Goal: Information Seeking & Learning: Learn about a topic

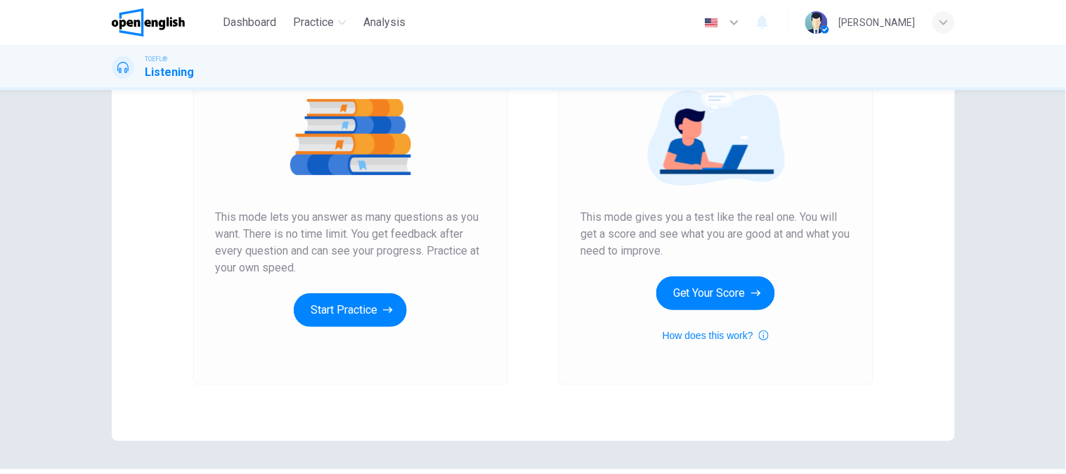
scroll to position [205, 0]
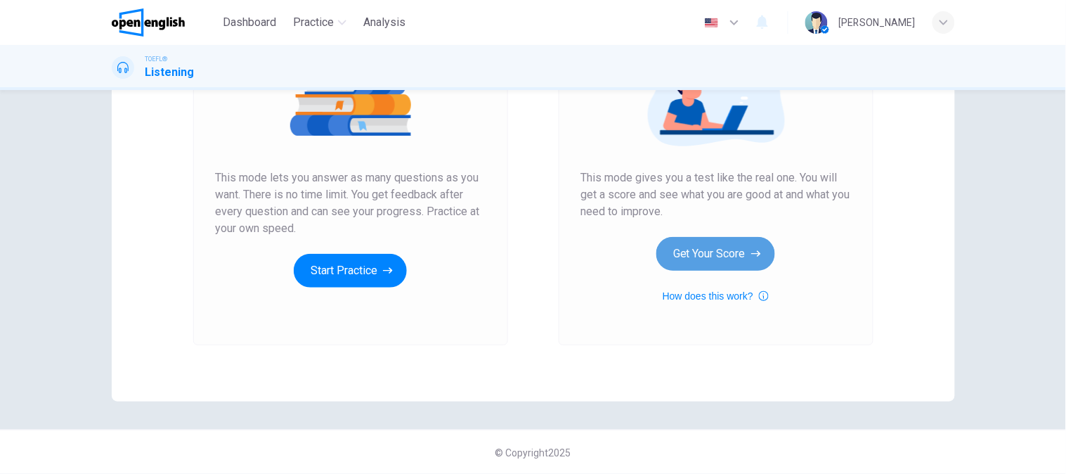
click at [728, 263] on button "Get Your Score" at bounding box center [715, 254] width 119 height 34
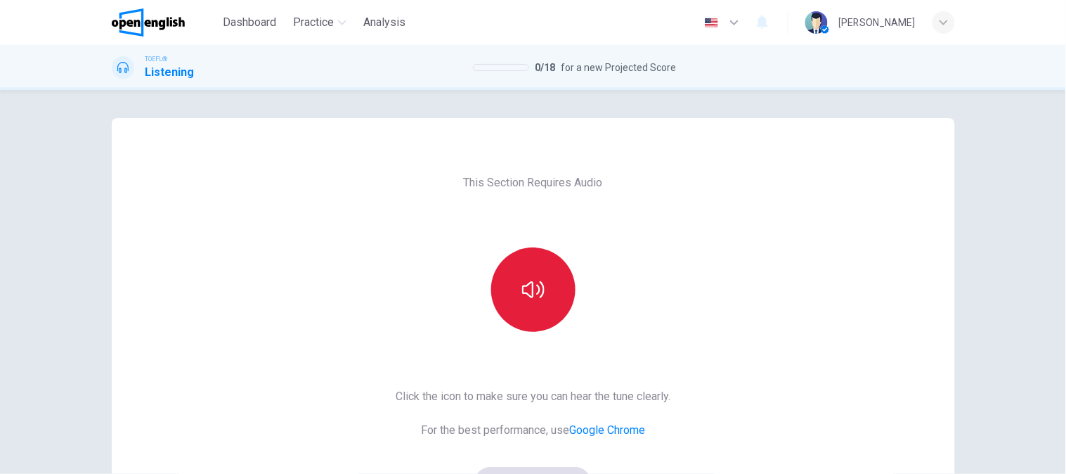
click at [531, 280] on icon "button" at bounding box center [533, 289] width 22 height 22
click at [531, 283] on icon "button" at bounding box center [533, 289] width 22 height 22
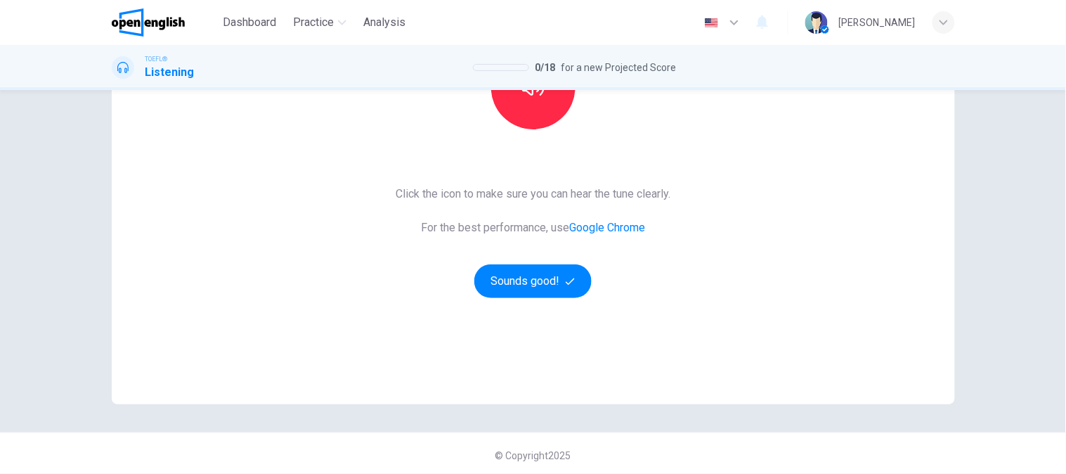
scroll to position [205, 0]
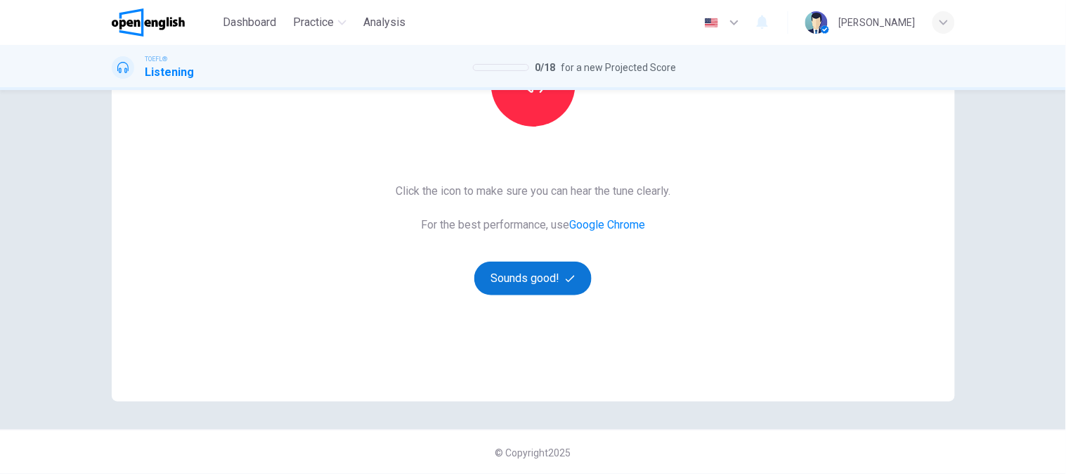
click at [556, 286] on button "Sounds good!" at bounding box center [533, 278] width 118 height 34
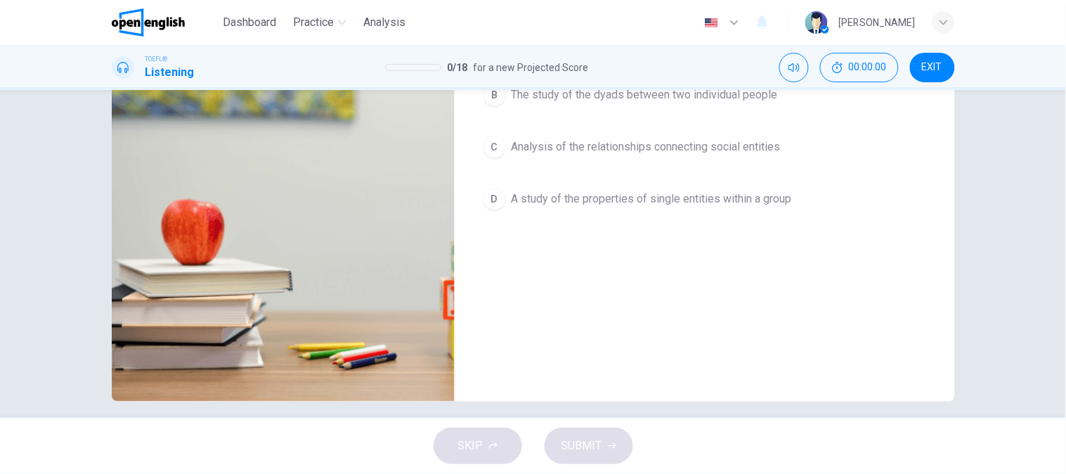
scroll to position [0, 0]
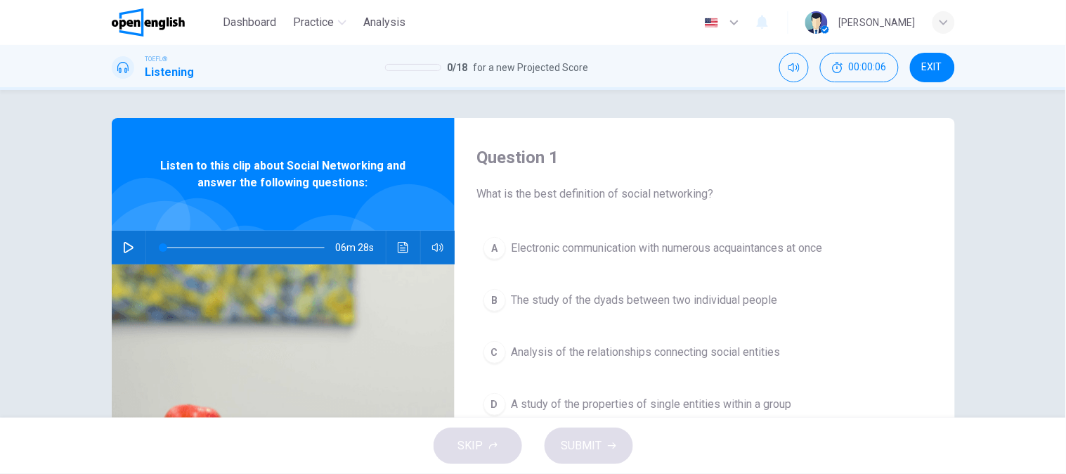
click at [129, 247] on icon "button" at bounding box center [129, 247] width 10 height 11
click at [394, 237] on button "Click to see the audio transcription" at bounding box center [403, 247] width 22 height 34
type input "*"
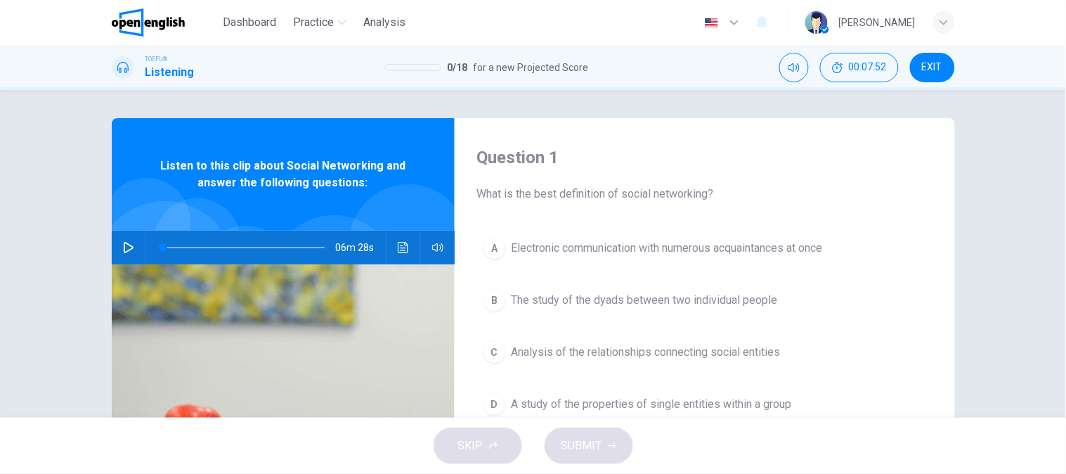
drag, startPoint x: 390, startPoint y: 392, endPoint x: 398, endPoint y: 389, distance: 8.5
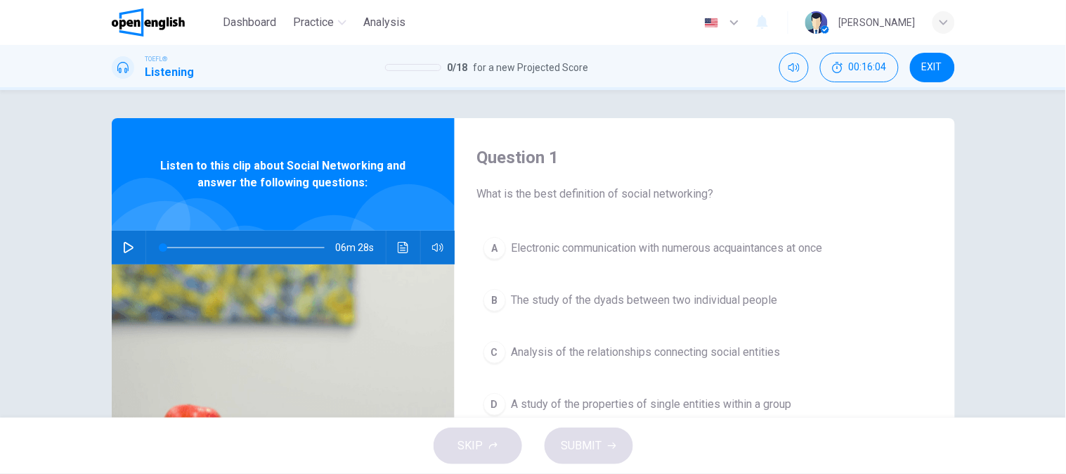
scroll to position [904, 0]
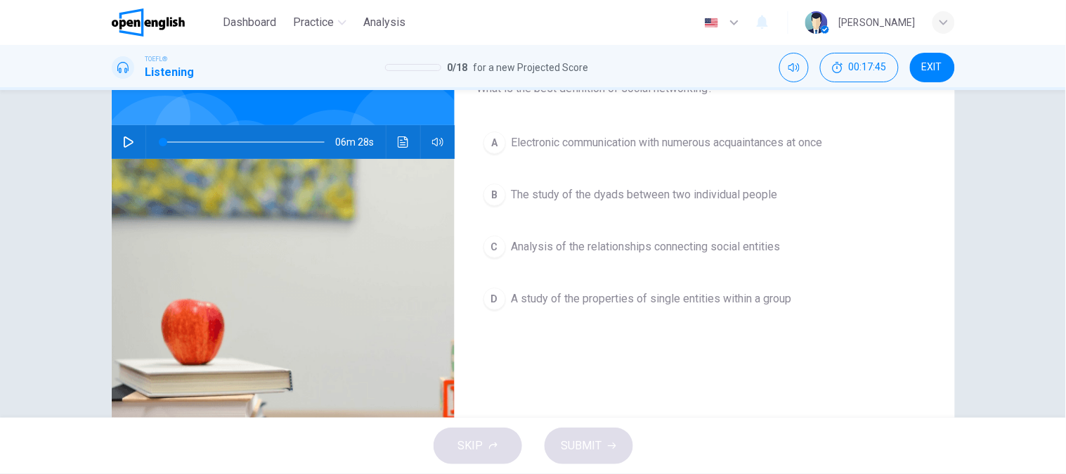
scroll to position [78, 0]
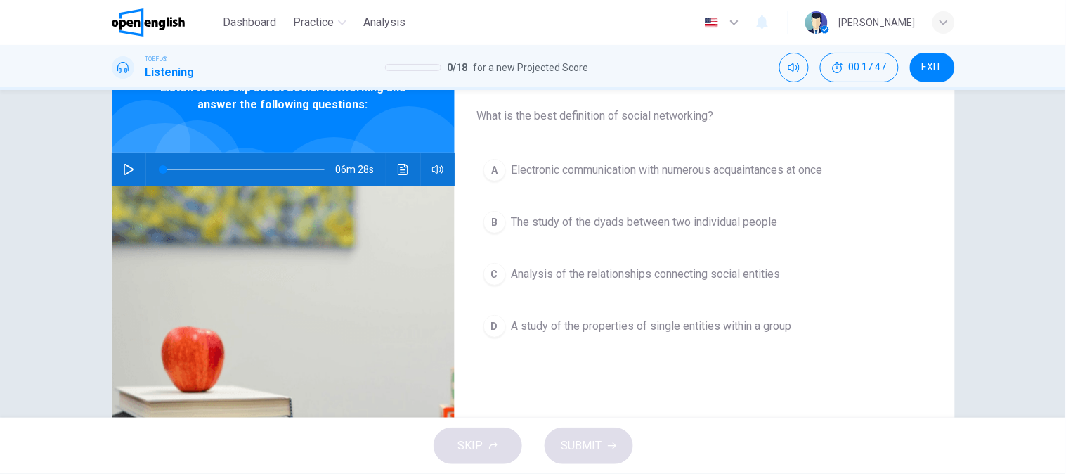
click at [578, 131] on div "Question 1 What is the best definition of social networking? A Electronic commu…" at bounding box center [705, 284] width 500 height 488
click at [502, 172] on button "A Electronic communication with numerous acquaintances at once" at bounding box center [704, 169] width 455 height 35
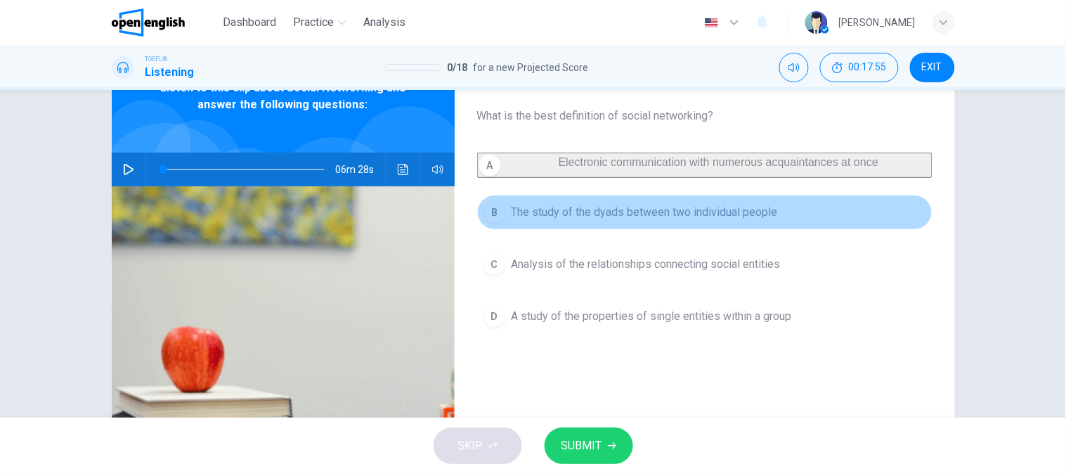
click at [517, 221] on span "The study of the dyads between two individual people" at bounding box center [645, 212] width 266 height 17
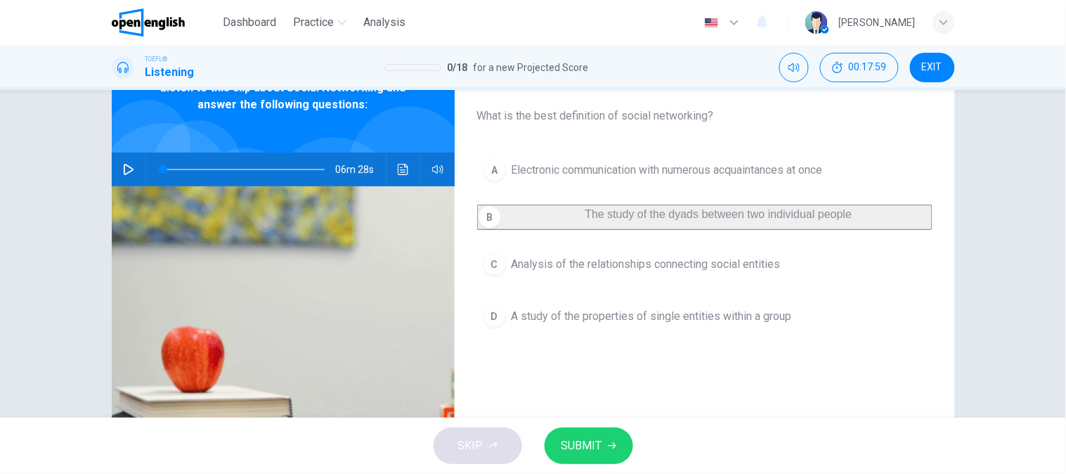
click at [576, 273] on span "Analysis of the relationships connecting social entities" at bounding box center [646, 264] width 269 height 17
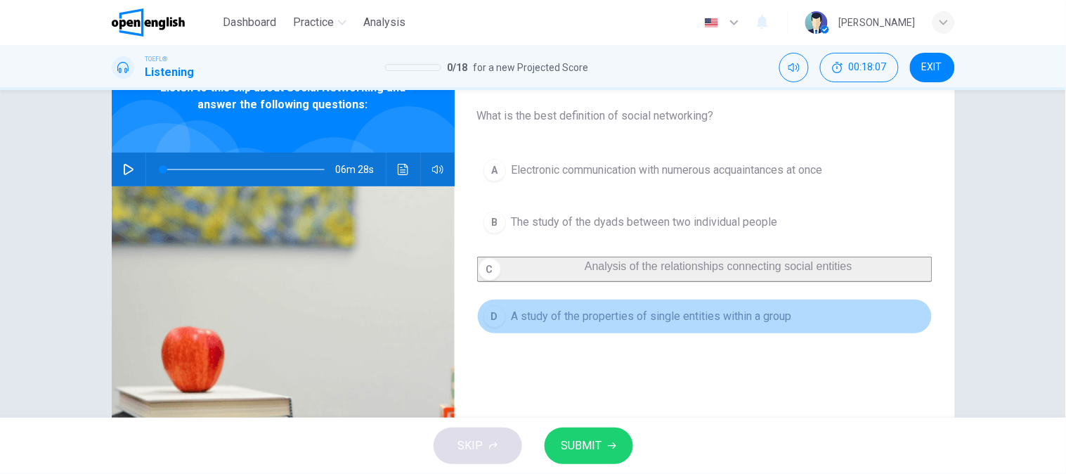
click at [703, 334] on button "D A study of the properties of single entities within a group" at bounding box center [704, 316] width 455 height 35
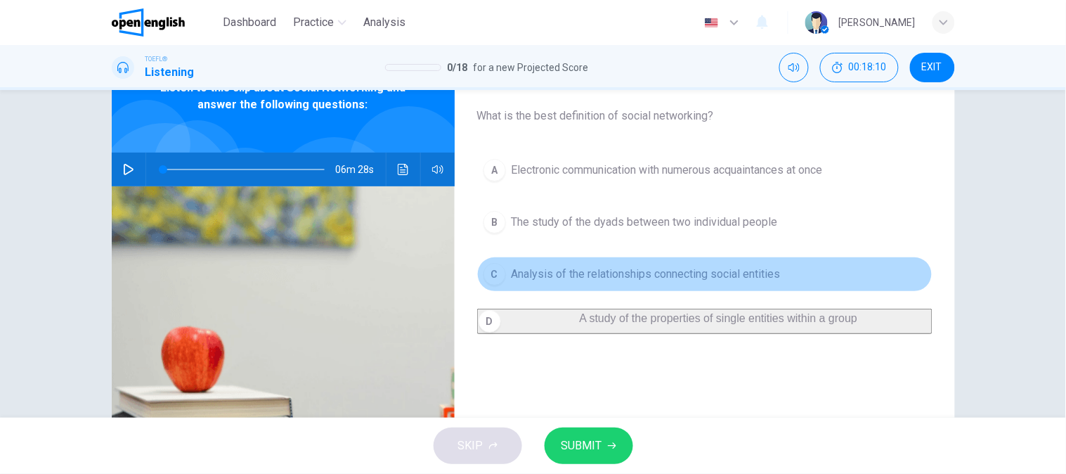
click at [732, 274] on span "Analysis of the relationships connecting social entities" at bounding box center [646, 274] width 269 height 17
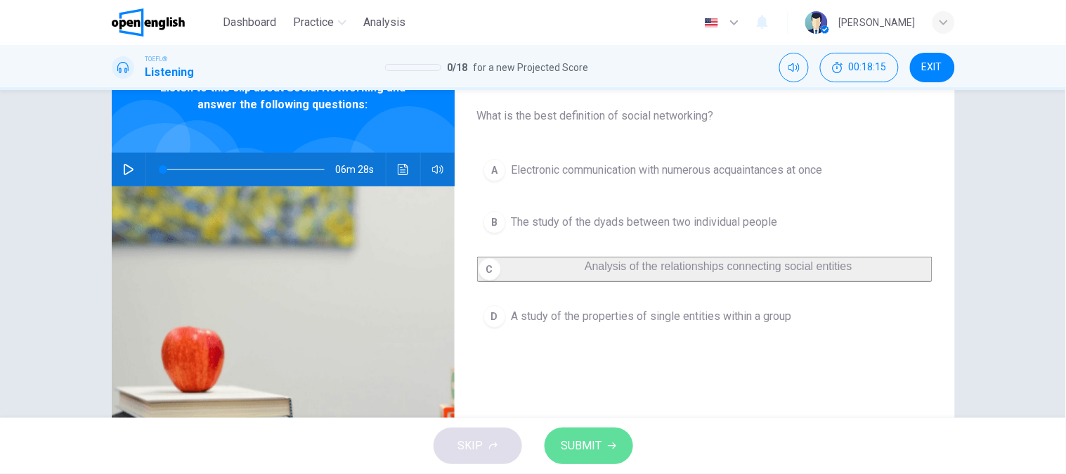
click at [608, 437] on button "SUBMIT" at bounding box center [589, 445] width 89 height 37
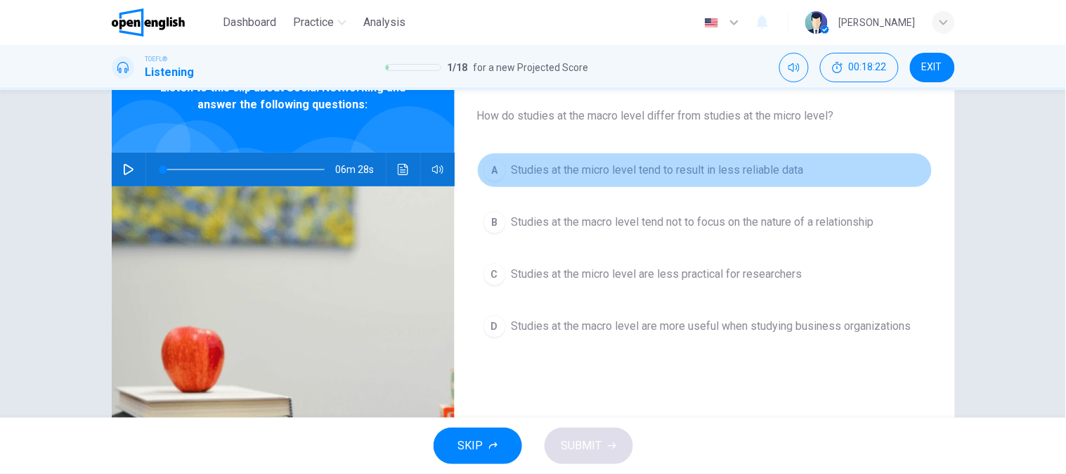
click at [561, 178] on span "Studies at the micro level tend to result in less reliable data" at bounding box center [658, 170] width 292 height 17
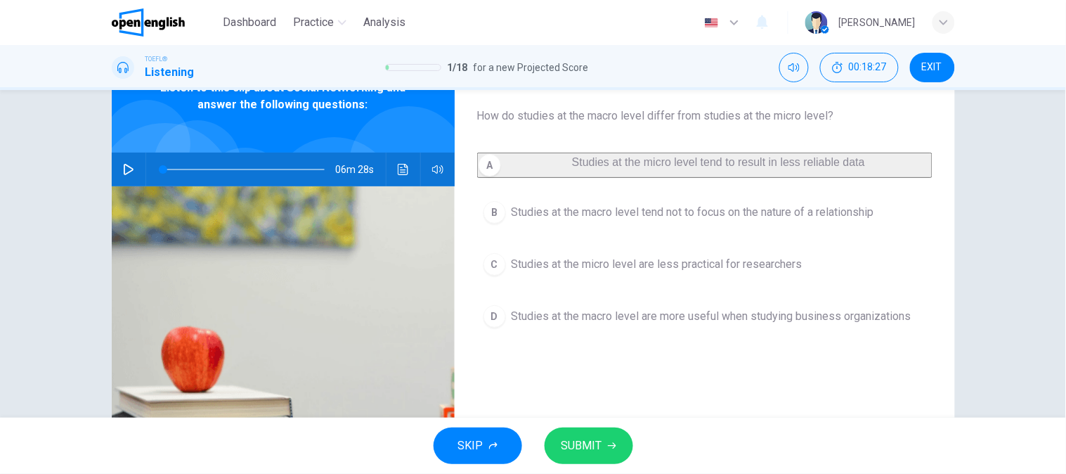
click at [563, 221] on span "Studies at the macro level tend not to focus on the nature of a relationship" at bounding box center [693, 212] width 363 height 17
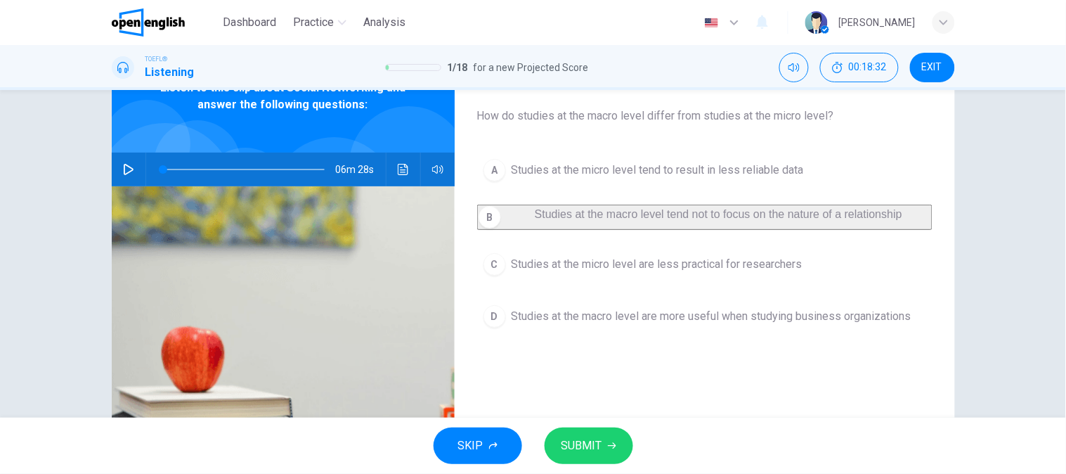
click at [630, 273] on span "Studies at the micro level are less practical for researchers" at bounding box center [657, 264] width 291 height 17
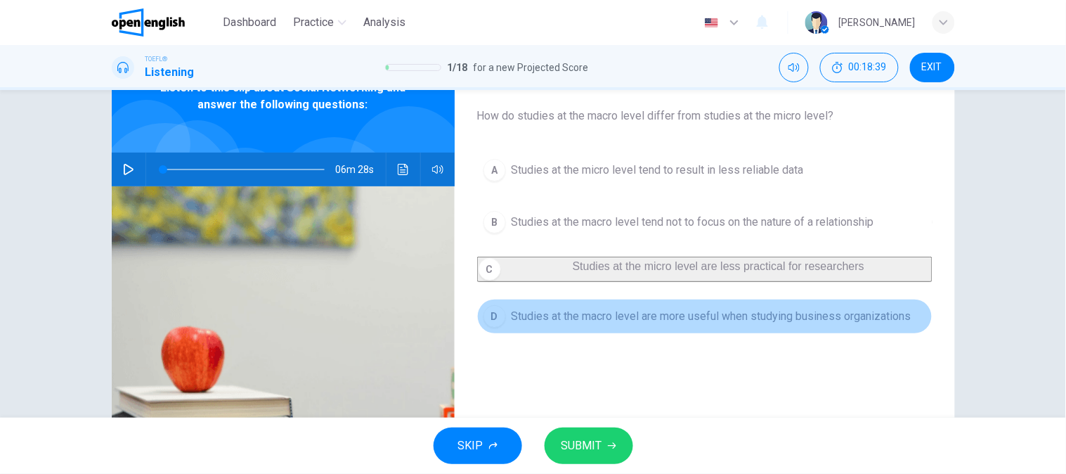
click at [582, 334] on button "D Studies at the macro level are more useful when studying business organizatio…" at bounding box center [704, 316] width 455 height 35
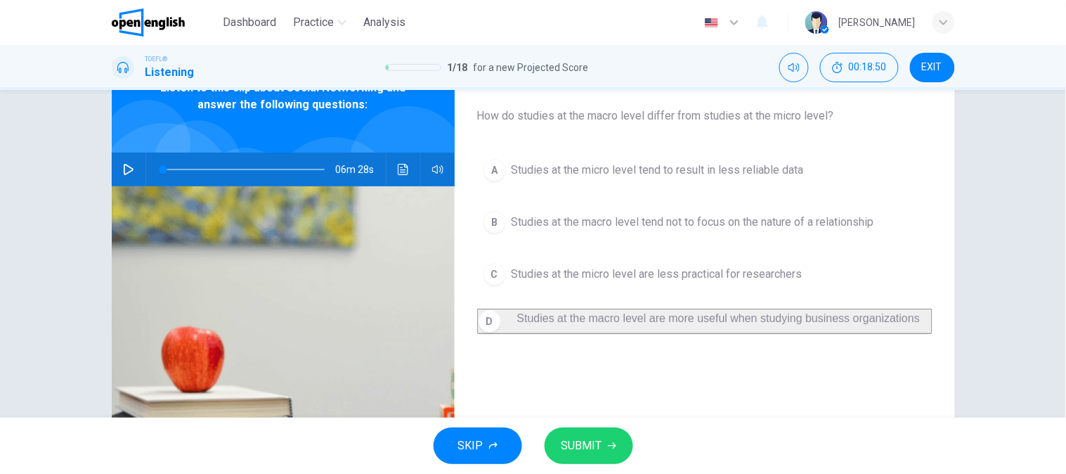
click at [727, 225] on span "Studies at the macro level tend not to focus on the nature of a relationship" at bounding box center [693, 222] width 363 height 17
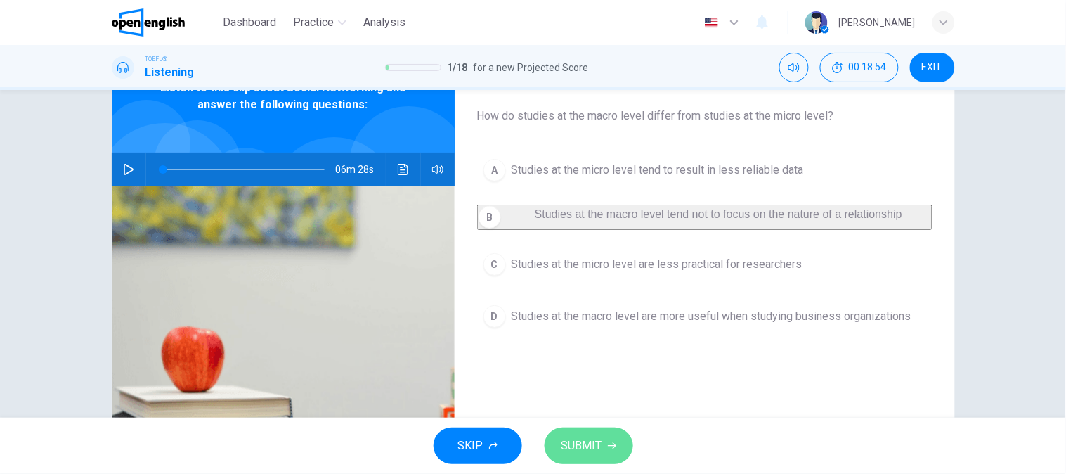
click at [596, 434] on button "SUBMIT" at bounding box center [589, 445] width 89 height 37
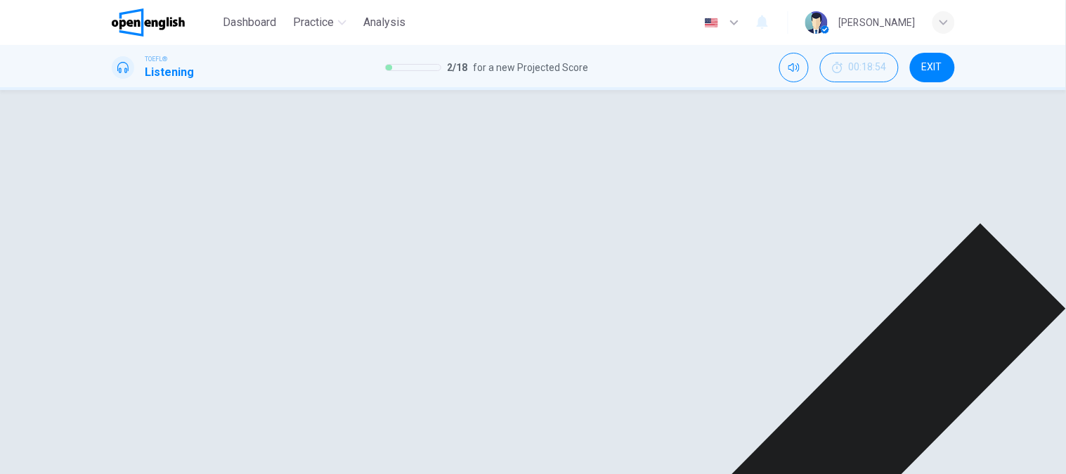
click at [713, 384] on div "Question 2 How do studies at the macro level differ from studies at the micro l…" at bounding box center [705, 284] width 500 height 488
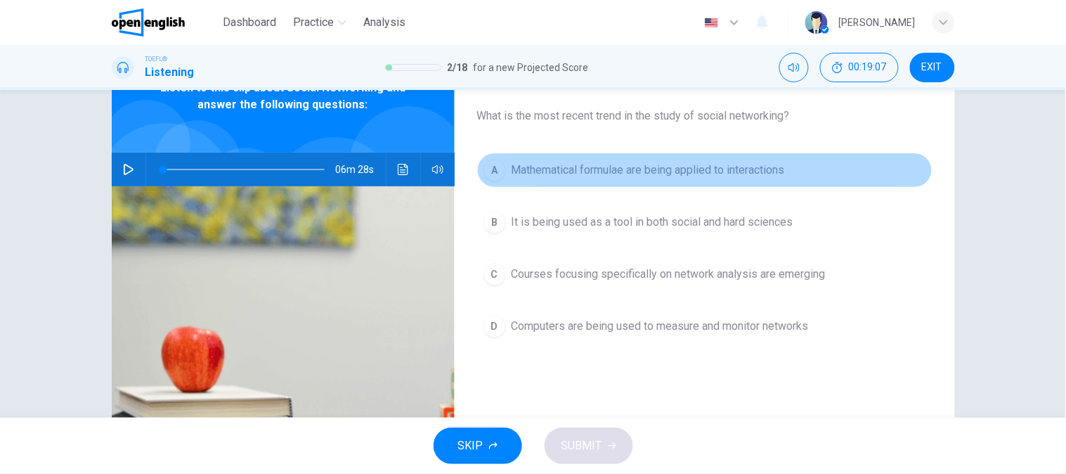
click at [582, 169] on span "Mathematical formulae are being applied to interactions" at bounding box center [648, 170] width 273 height 17
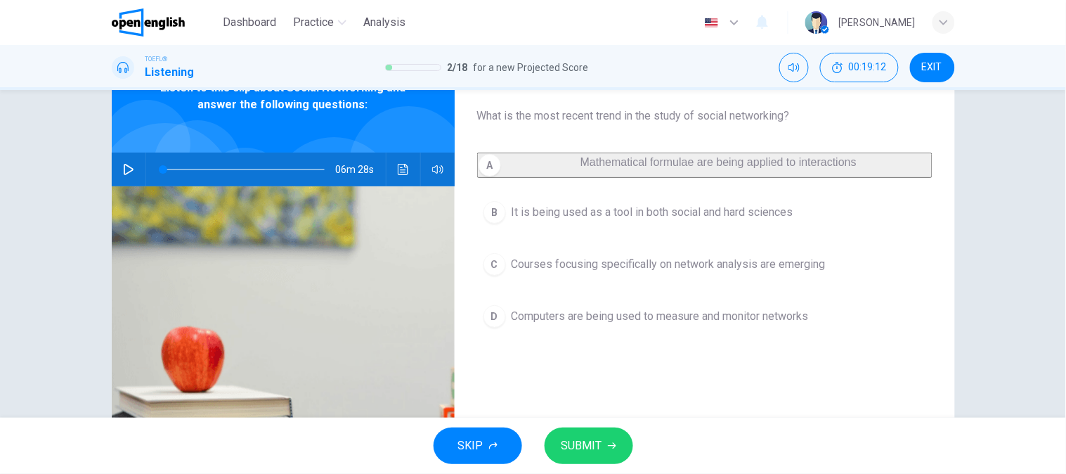
click at [656, 221] on span "It is being used as a tool in both social and hard sciences" at bounding box center [653, 212] width 282 height 17
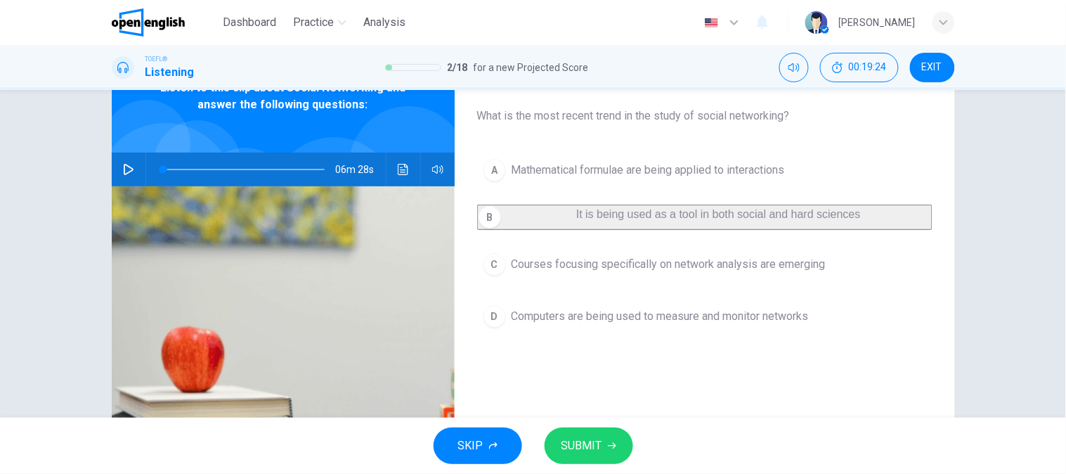
click at [656, 261] on button "C Courses focusing specifically on network analysis are emerging" at bounding box center [704, 264] width 455 height 35
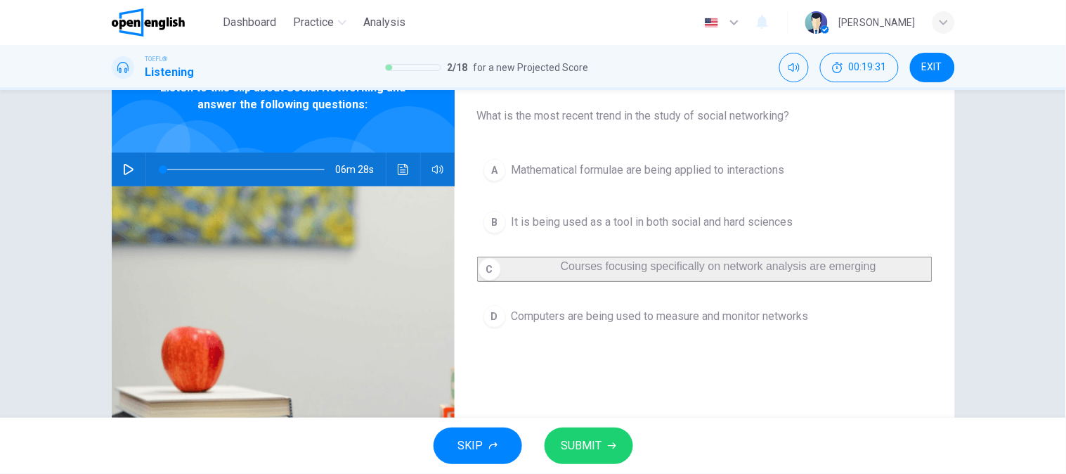
click at [623, 320] on span "Computers are being used to measure and monitor networks" at bounding box center [660, 316] width 297 height 17
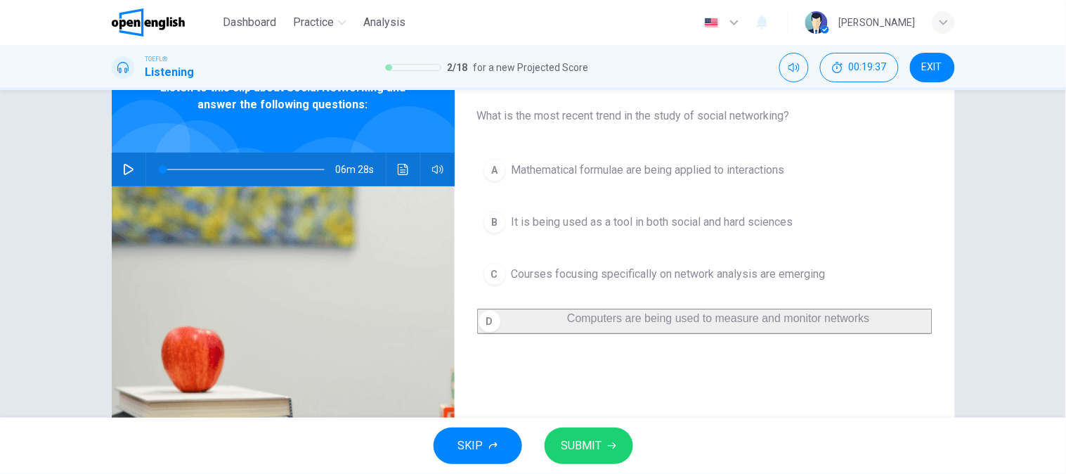
click at [655, 266] on span "Courses focusing specifically on network analysis are emerging" at bounding box center [669, 274] width 314 height 17
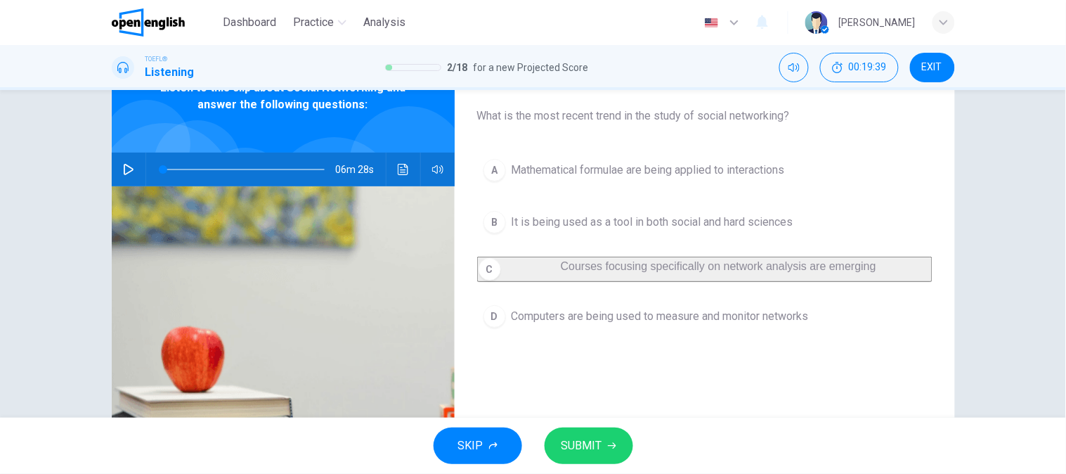
click at [605, 334] on button "D Computers are being used to measure and monitor networks" at bounding box center [704, 316] width 455 height 35
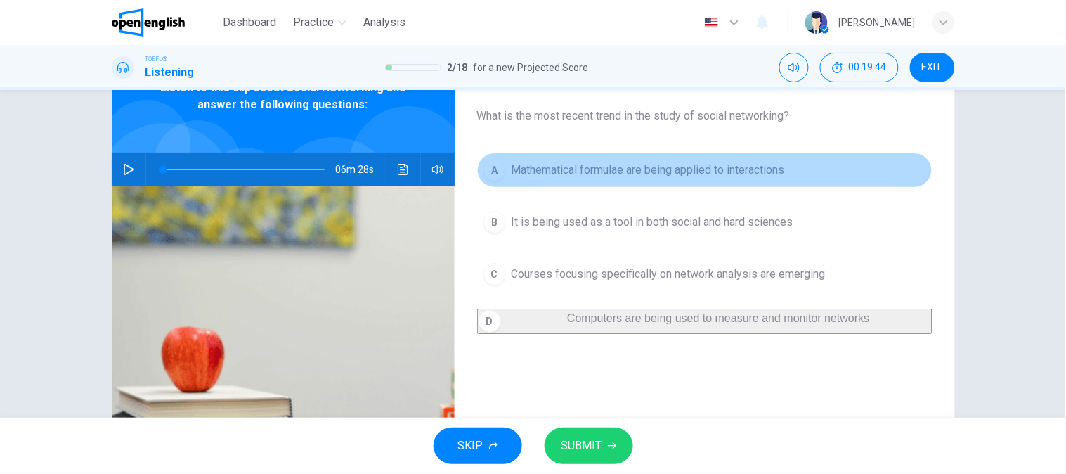
click at [648, 162] on span "Mathematical formulae are being applied to interactions" at bounding box center [648, 170] width 273 height 17
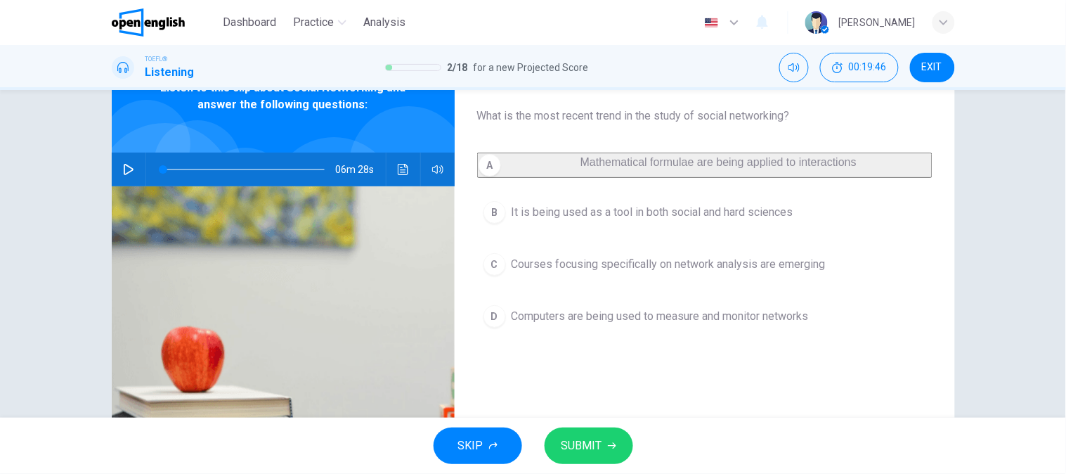
click at [611, 242] on div "A Mathematical formulae are being applied to interactions B It is being used as…" at bounding box center [704, 256] width 455 height 209
click at [608, 221] on span "It is being used as a tool in both social and hard sciences" at bounding box center [653, 212] width 282 height 17
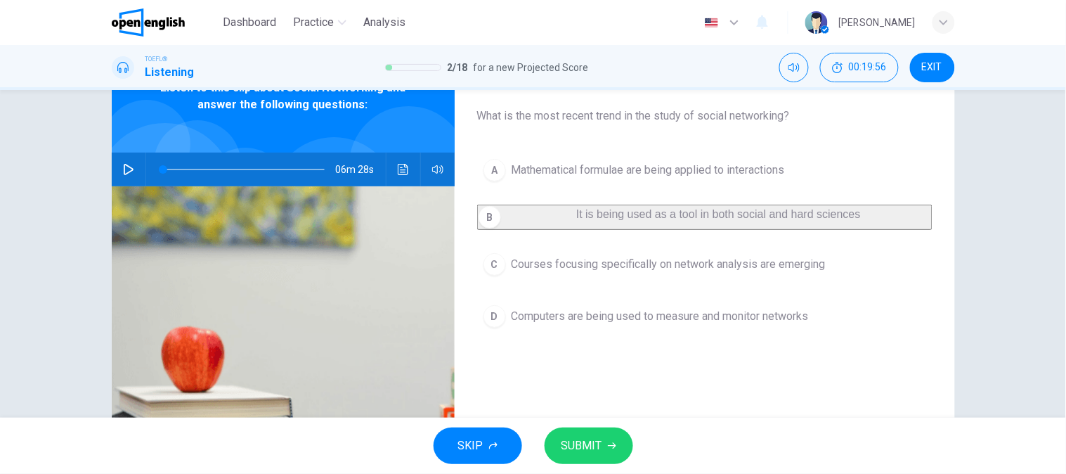
click at [599, 282] on button "C Courses focusing specifically on network analysis are emerging" at bounding box center [704, 264] width 455 height 35
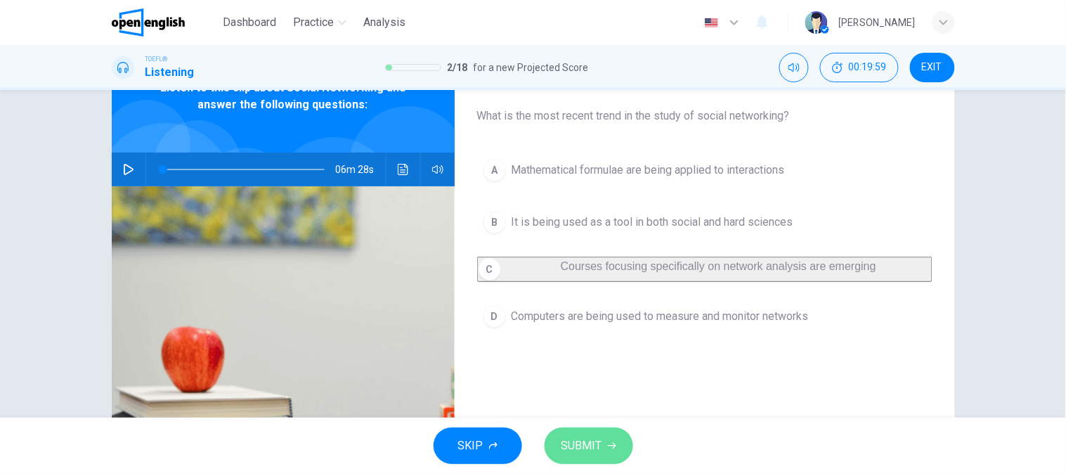
click at [593, 443] on span "SUBMIT" at bounding box center [581, 446] width 41 height 20
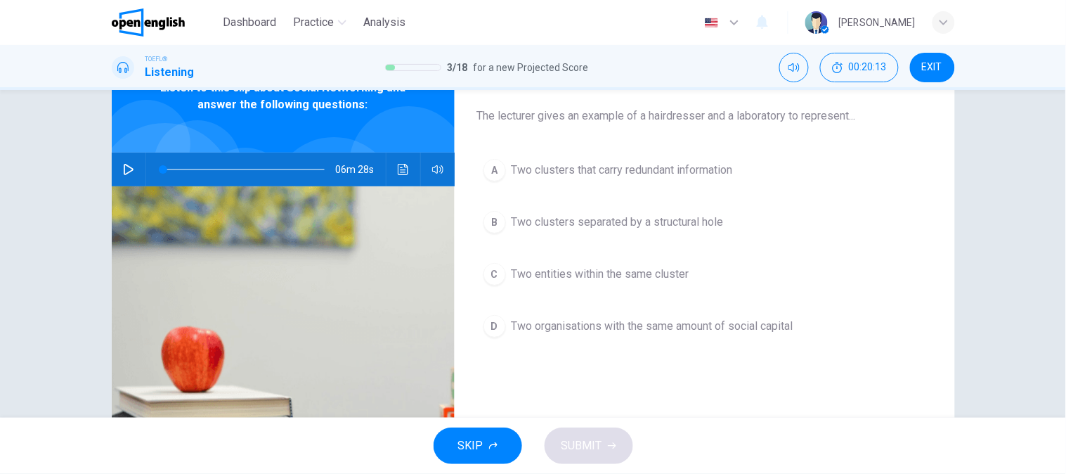
click at [701, 125] on div "Question 4 The lecturer gives an example of a hairdresser and a laboratory to r…" at bounding box center [705, 284] width 500 height 488
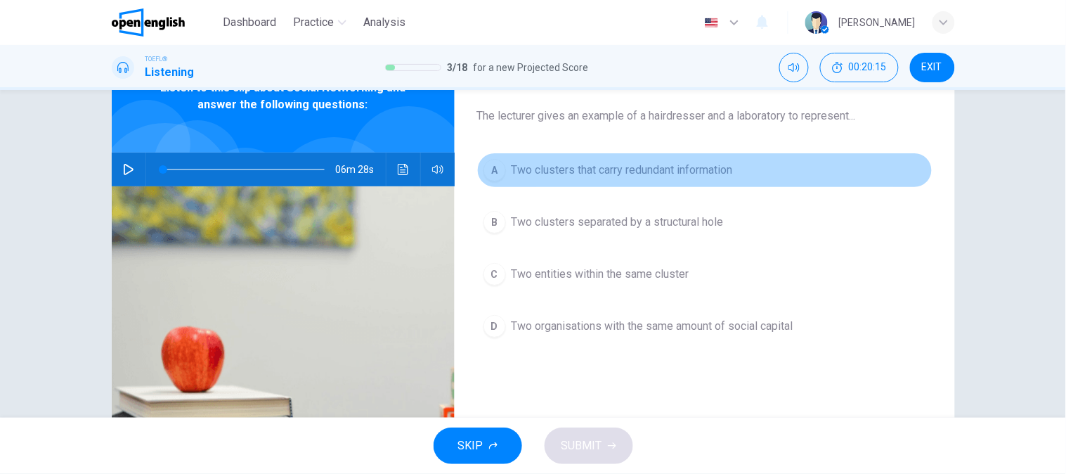
click at [575, 183] on button "A Two clusters that carry redundant information" at bounding box center [704, 169] width 455 height 35
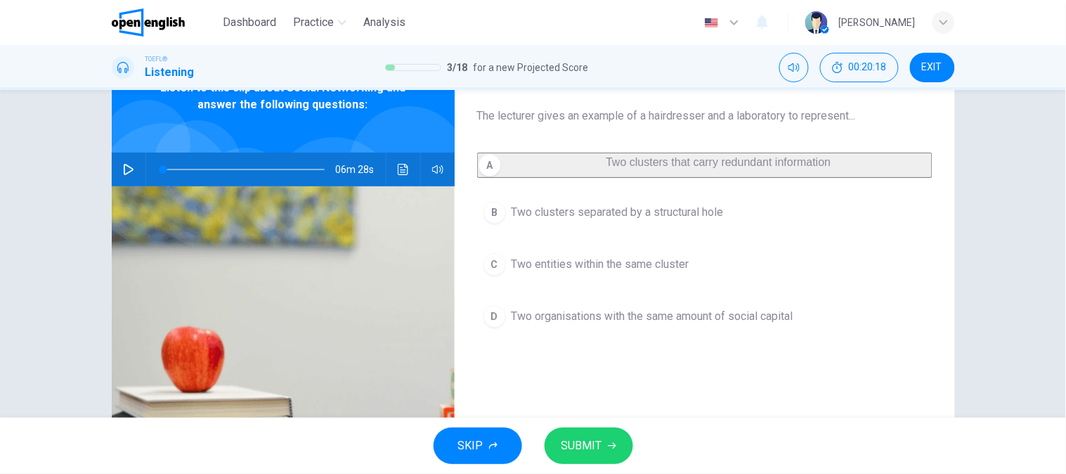
click at [564, 209] on button "B Two clusters separated by a structural hole" at bounding box center [704, 212] width 455 height 35
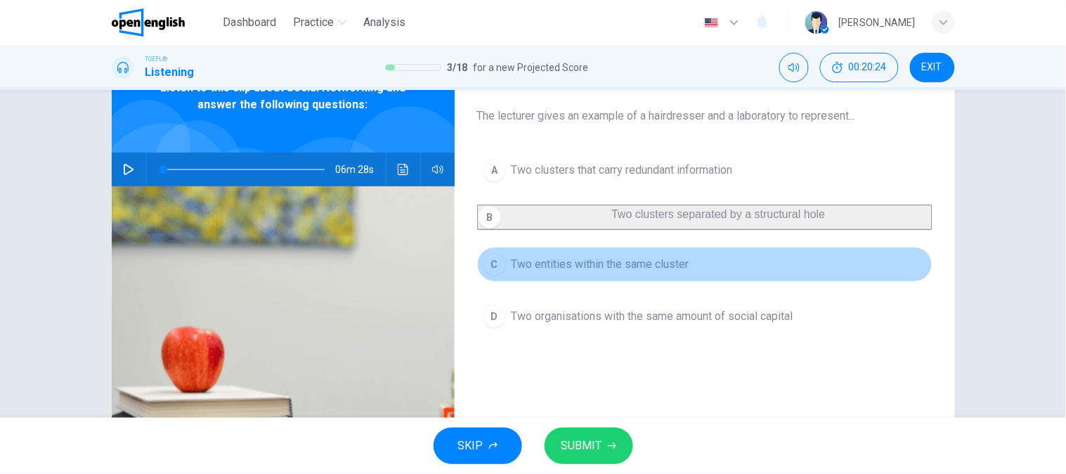
click at [606, 271] on span "Two entities within the same cluster" at bounding box center [601, 264] width 178 height 17
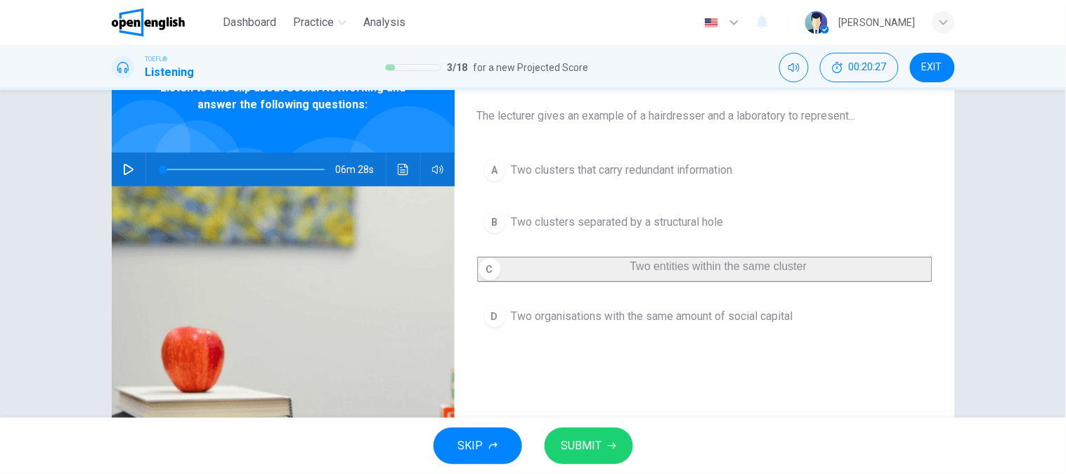
click at [638, 334] on button "D Two organisations with the same amount of social capital" at bounding box center [704, 316] width 455 height 35
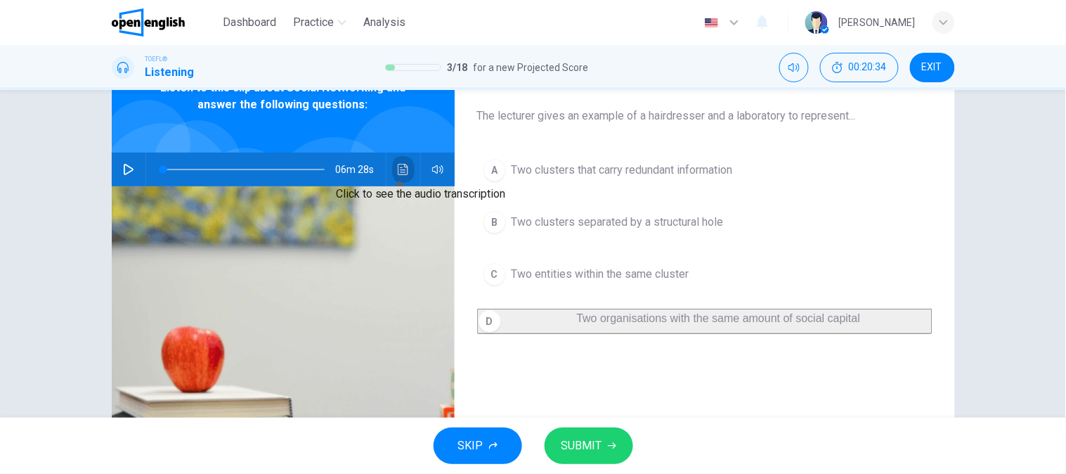
click at [392, 167] on button "Click to see the audio transcription" at bounding box center [403, 169] width 22 height 34
drag, startPoint x: 658, startPoint y: 311, endPoint x: 672, endPoint y: 311, distance: 14.8
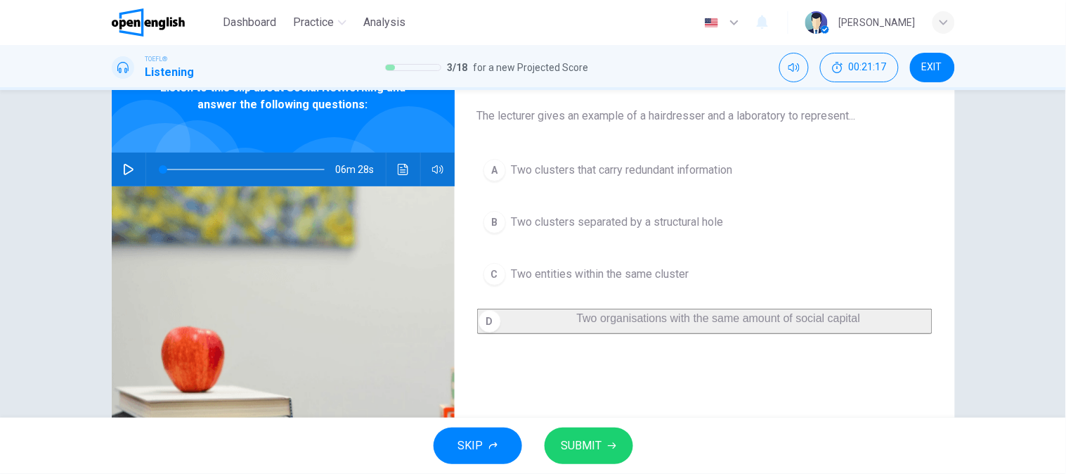
click at [591, 234] on button "B Two clusters separated by a structural hole" at bounding box center [704, 221] width 455 height 35
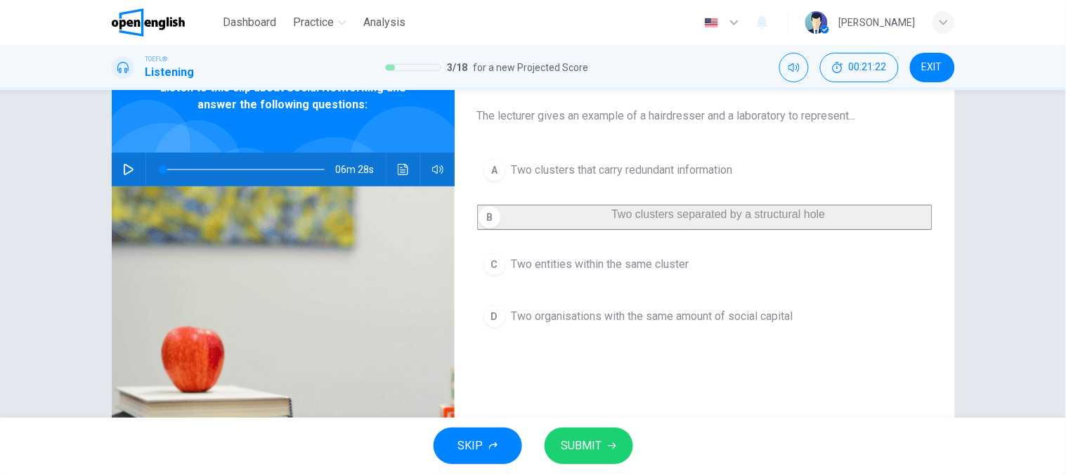
click at [561, 452] on span "SUBMIT" at bounding box center [581, 446] width 41 height 20
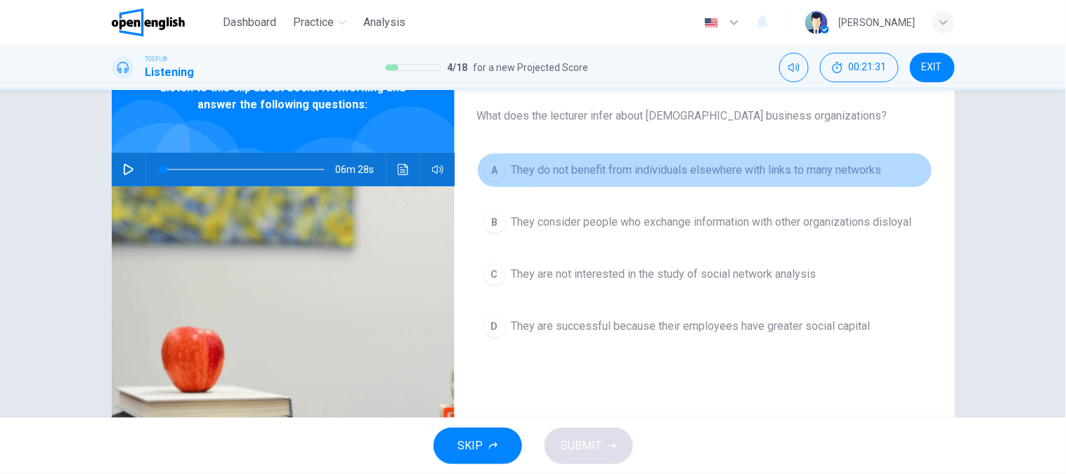
click at [626, 186] on button "A They do not benefit from individuals elsewhere with links to many networks" at bounding box center [704, 169] width 455 height 35
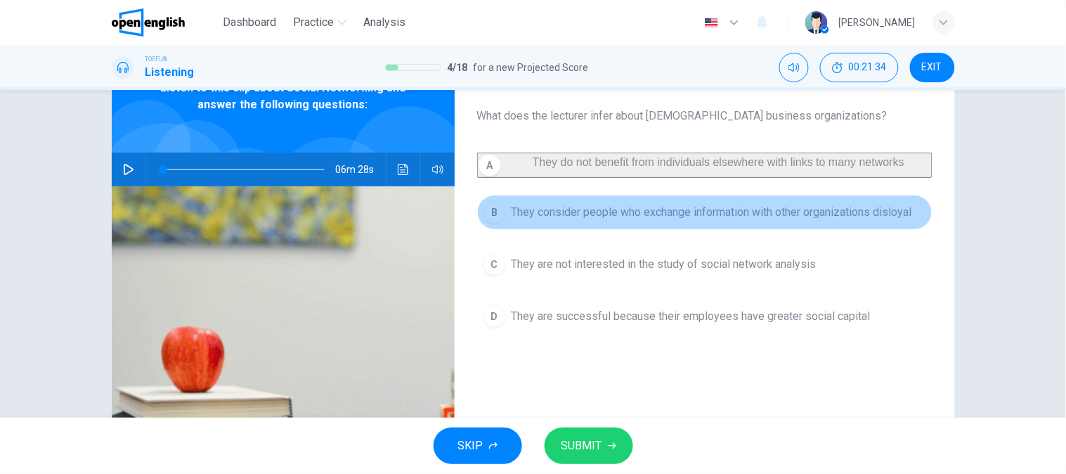
click at [553, 212] on button "B They consider people who exchange information with other organizations disloy…" at bounding box center [704, 212] width 455 height 35
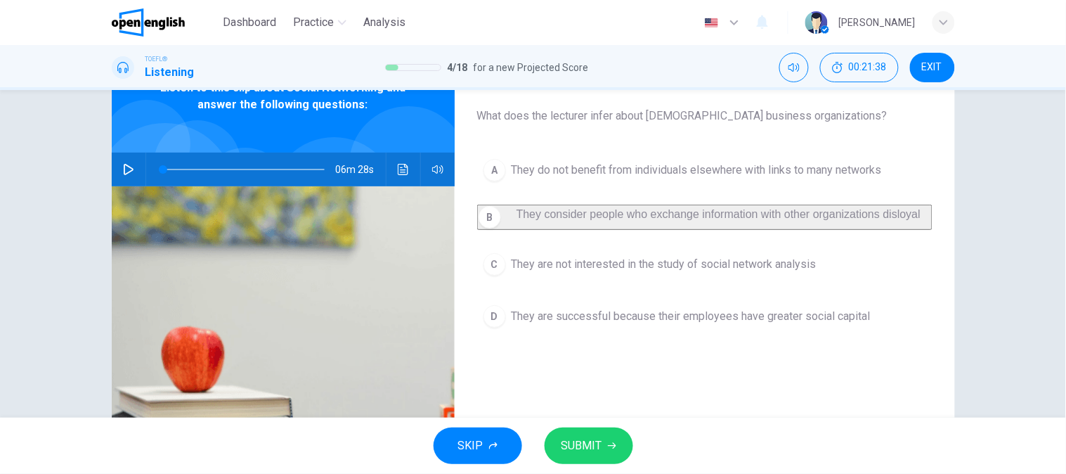
click at [573, 268] on span "They are not interested in the study of social network analysis" at bounding box center [664, 264] width 305 height 17
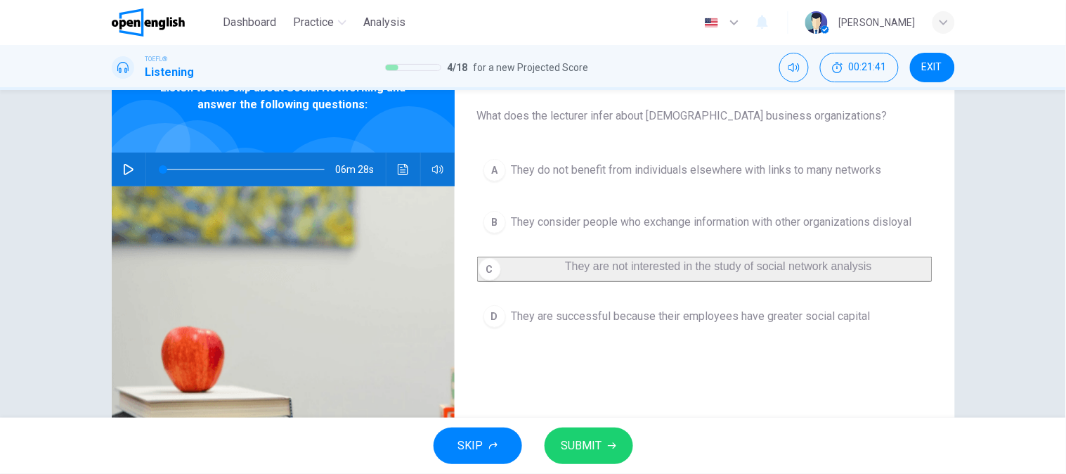
click at [580, 319] on span "They are successful because their employees have greater social capital" at bounding box center [691, 316] width 359 height 17
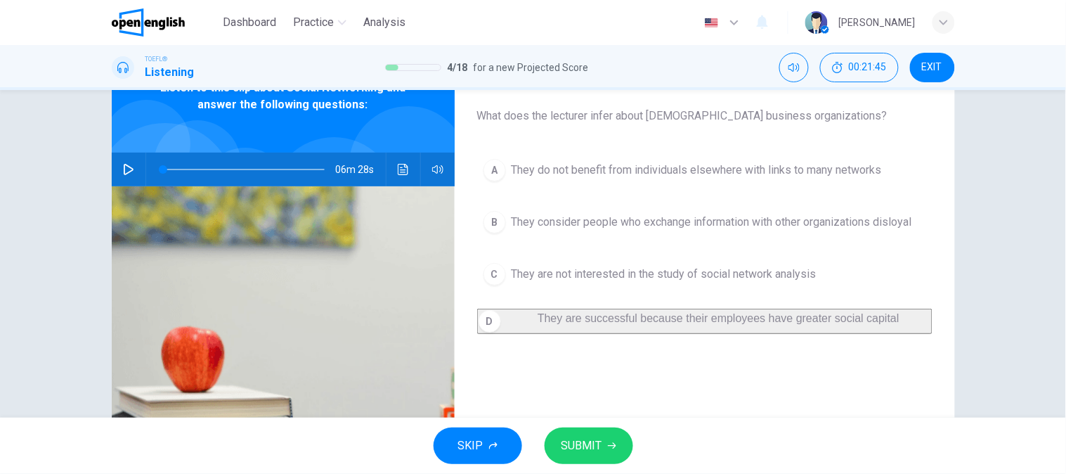
click at [596, 429] on button "SUBMIT" at bounding box center [589, 445] width 89 height 37
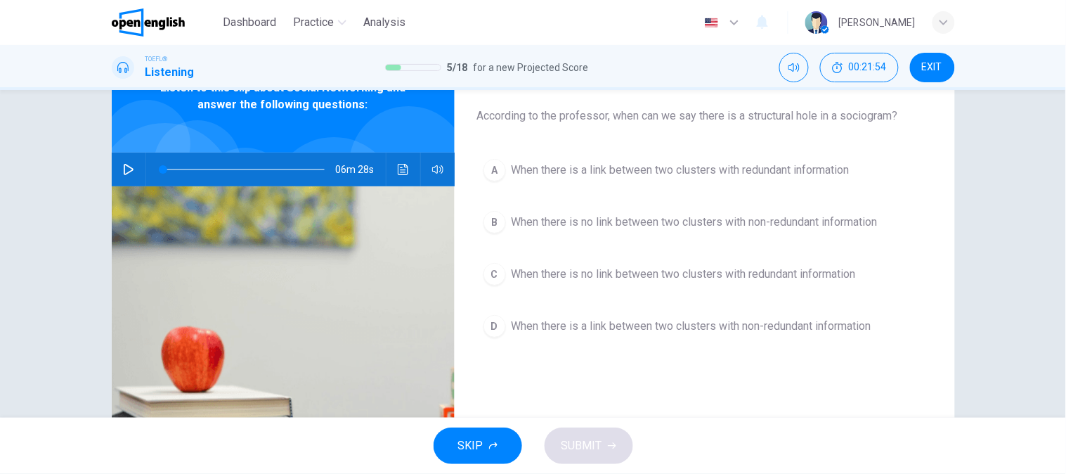
click at [576, 165] on span "When there is a link between two clusters with redundant information" at bounding box center [681, 170] width 338 height 17
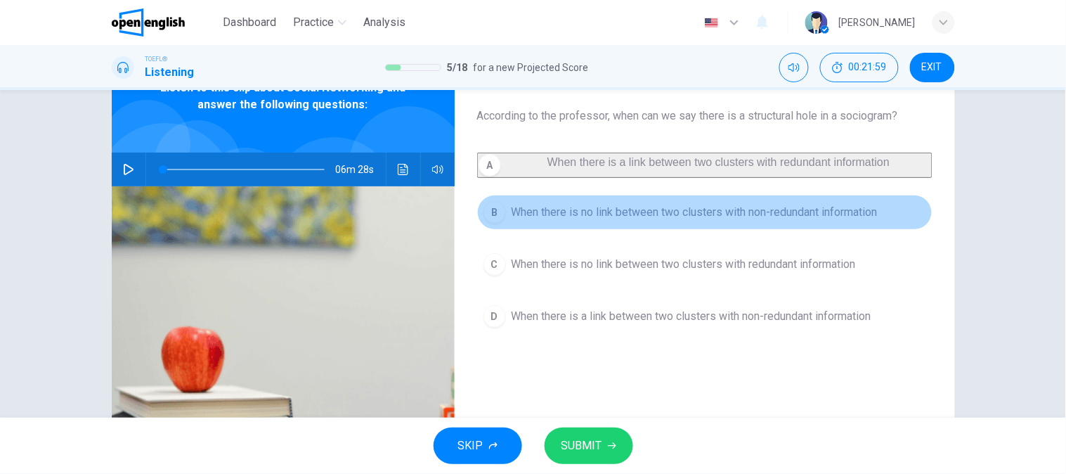
click at [551, 221] on span "When there is no link between two clusters with non-redundant information" at bounding box center [695, 212] width 366 height 17
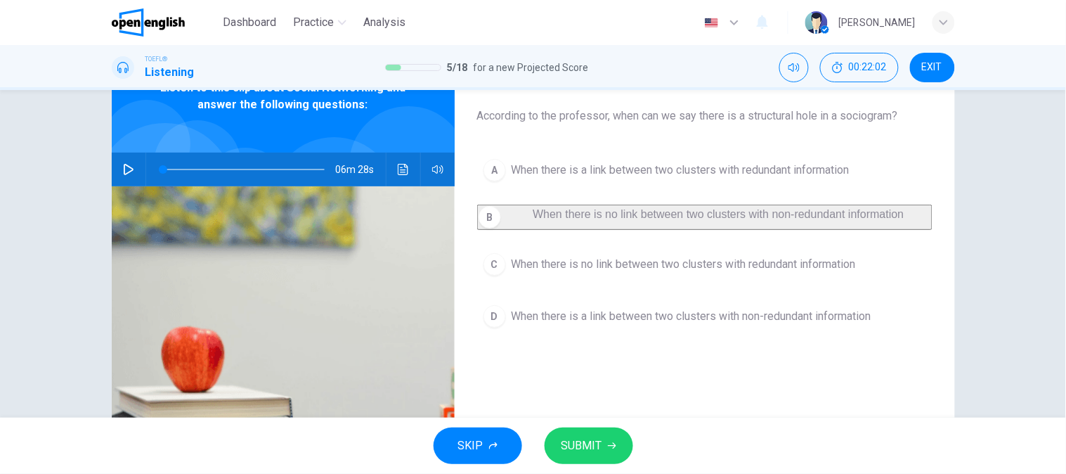
click at [607, 273] on span "When there is no link between two clusters with redundant information" at bounding box center [684, 264] width 344 height 17
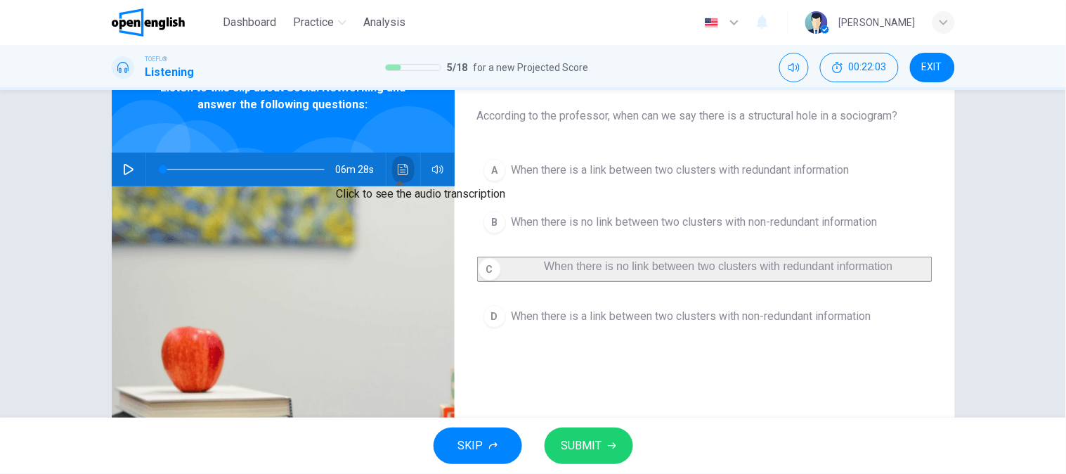
click at [398, 166] on icon "Click to see the audio transcription" at bounding box center [403, 169] width 11 height 11
drag, startPoint x: 368, startPoint y: 367, endPoint x: 451, endPoint y: 367, distance: 82.9
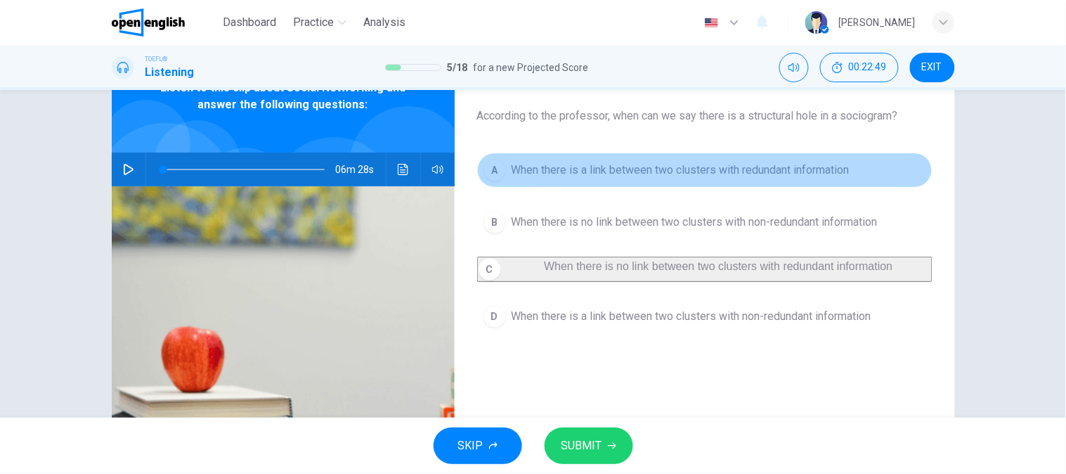
click at [650, 174] on span "When there is a link between two clusters with redundant information" at bounding box center [681, 170] width 338 height 17
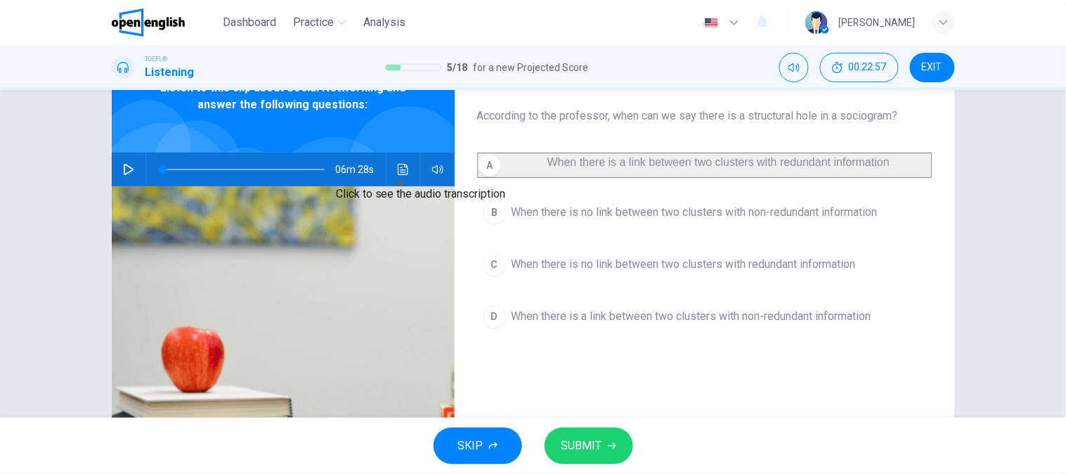
click at [392, 164] on button "Click to see the audio transcription" at bounding box center [403, 169] width 22 height 34
drag, startPoint x: 483, startPoint y: 279, endPoint x: 644, endPoint y: 279, distance: 160.9
drag, startPoint x: 380, startPoint y: 292, endPoint x: 564, endPoint y: 284, distance: 184.3
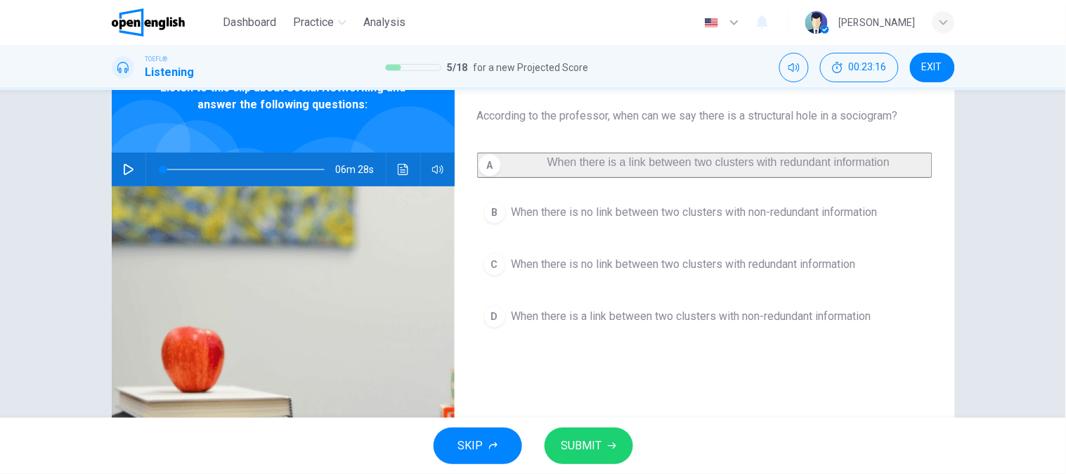
drag, startPoint x: 469, startPoint y: 297, endPoint x: 626, endPoint y: 292, distance: 157.5
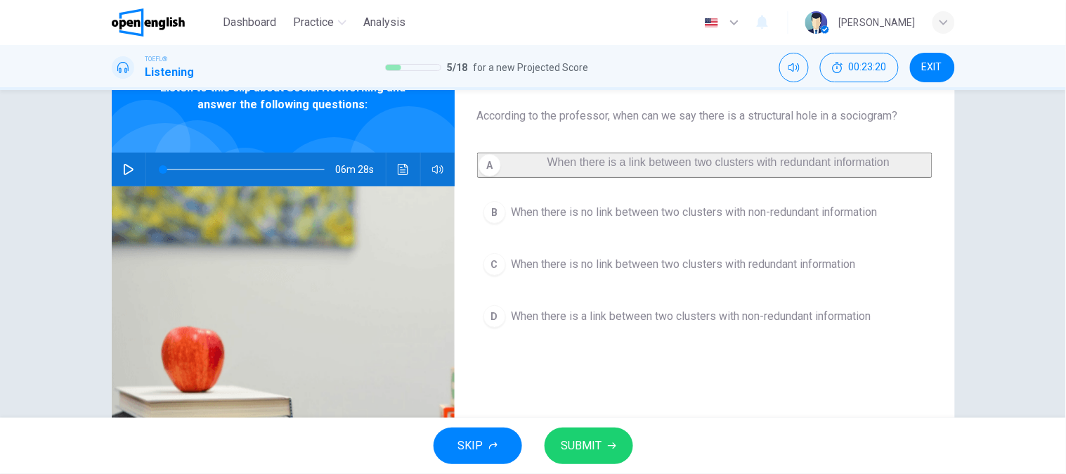
scroll to position [234, 0]
drag, startPoint x: 415, startPoint y: 274, endPoint x: 599, endPoint y: 272, distance: 183.4
click at [701, 273] on span "When there is no link between two clusters with redundant information" at bounding box center [684, 264] width 344 height 17
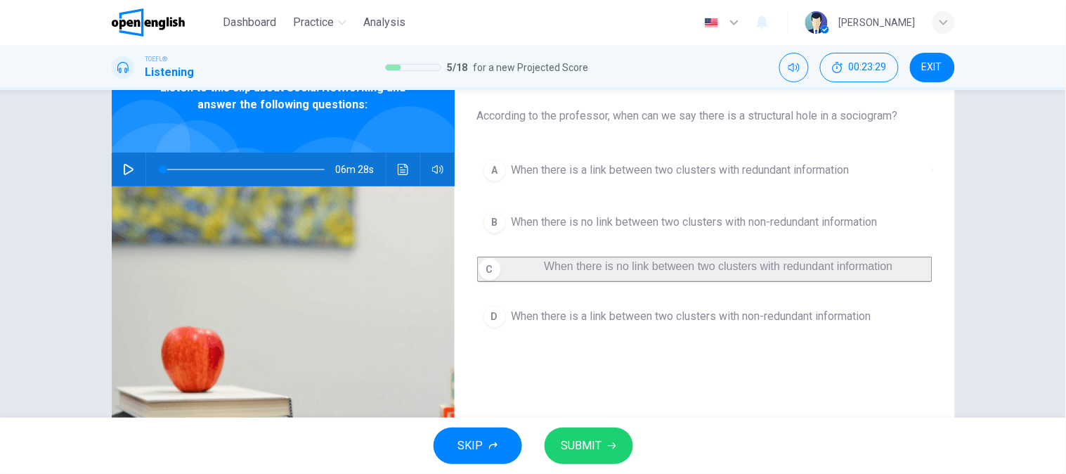
click at [689, 325] on span "When there is a link between two clusters with non-redundant information" at bounding box center [692, 316] width 360 height 17
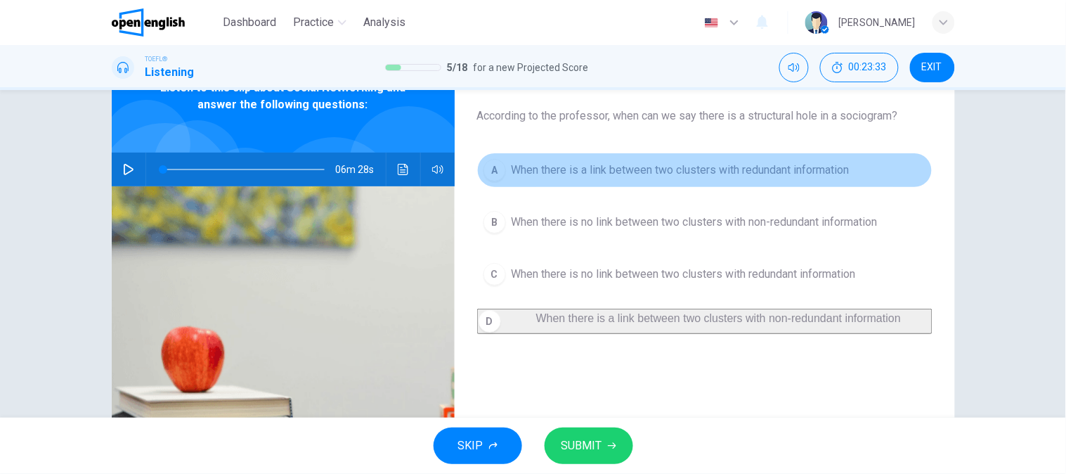
click at [686, 169] on span "When there is a link between two clusters with redundant information" at bounding box center [681, 170] width 338 height 17
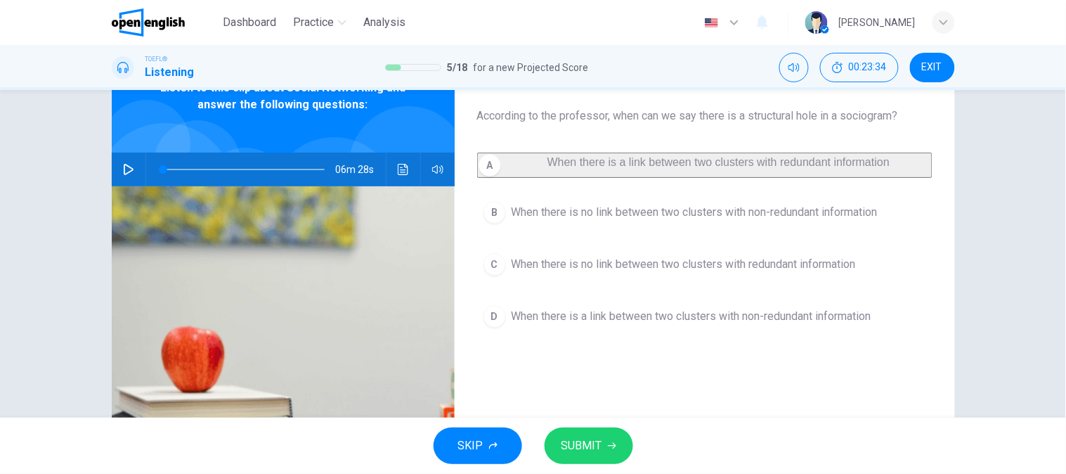
drag, startPoint x: 579, startPoint y: 464, endPoint x: 585, endPoint y: 443, distance: 22.7
click at [578, 464] on div "SKIP SUBMIT" at bounding box center [533, 445] width 1066 height 56
click at [585, 443] on span "SUBMIT" at bounding box center [581, 446] width 41 height 20
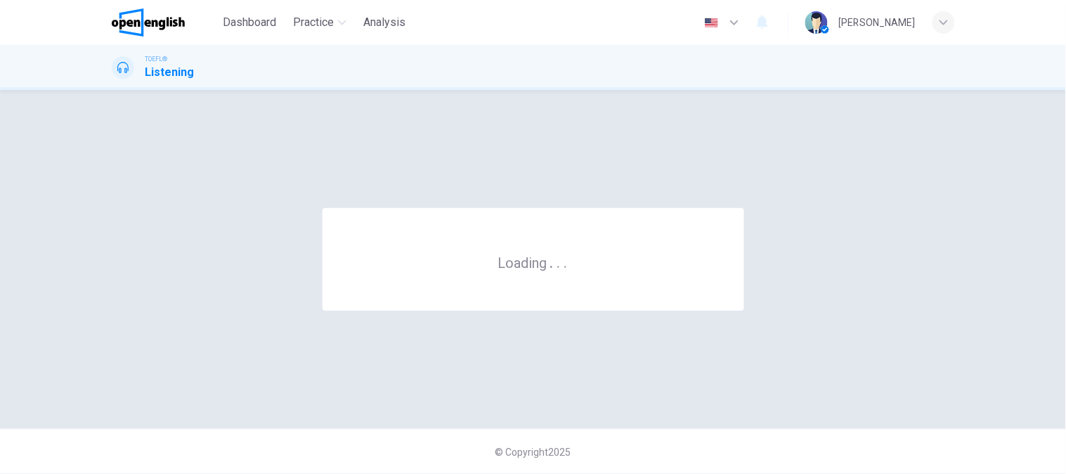
scroll to position [0, 0]
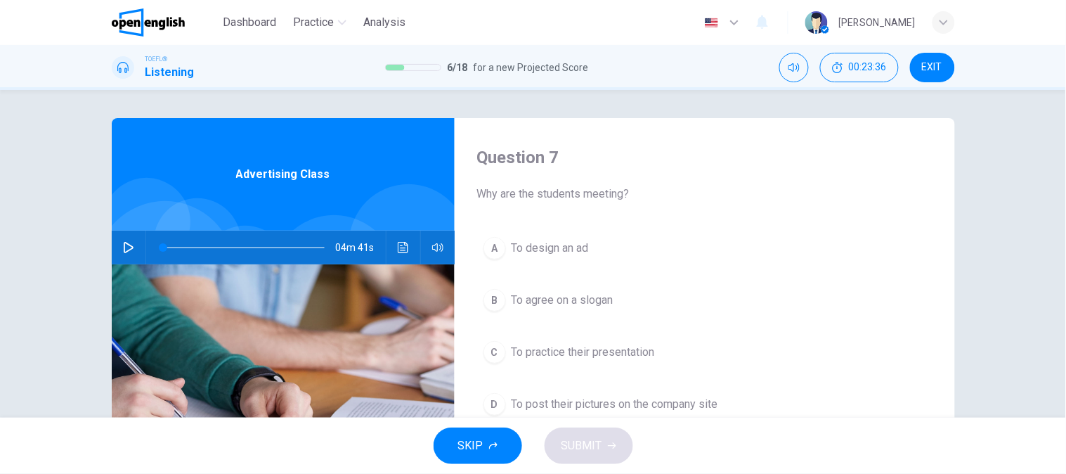
click at [127, 254] on button "button" at bounding box center [128, 247] width 22 height 34
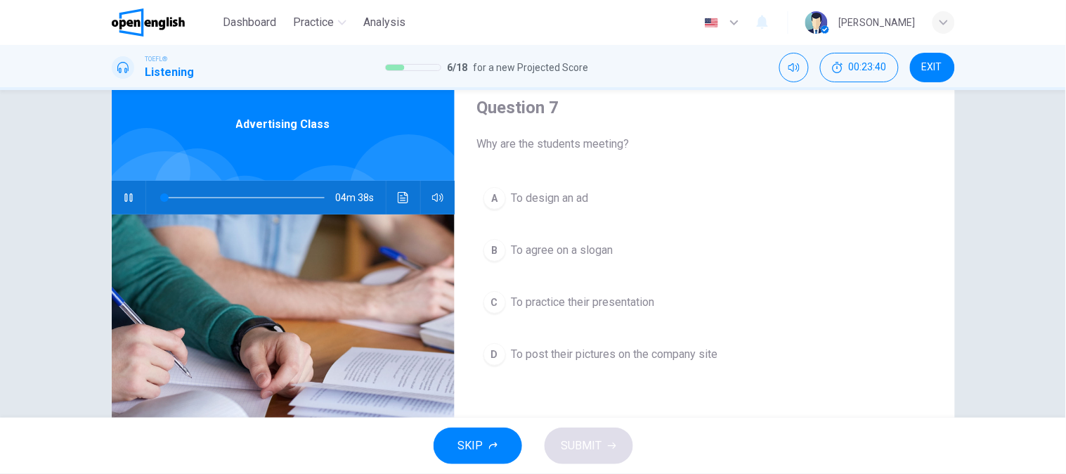
scroll to position [78, 0]
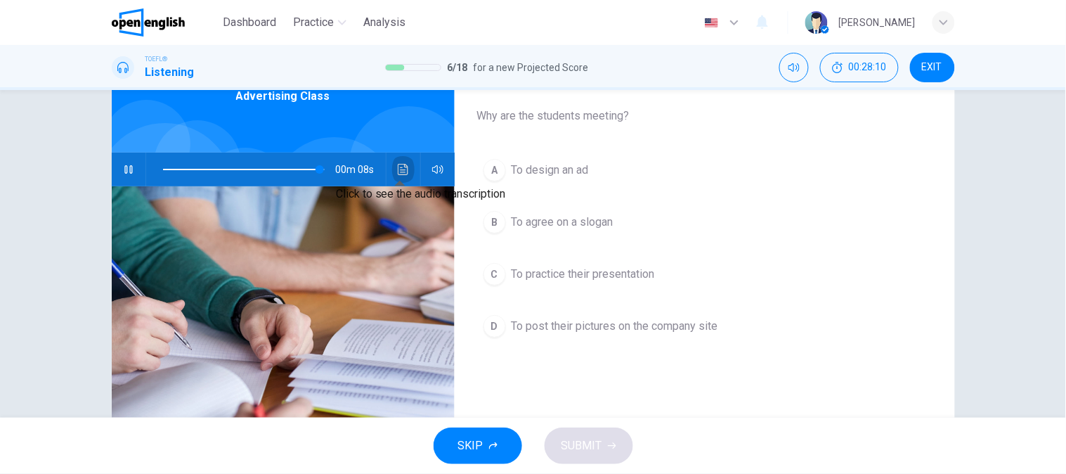
click at [405, 169] on button "Click to see the audio transcription" at bounding box center [403, 169] width 22 height 34
type input "*"
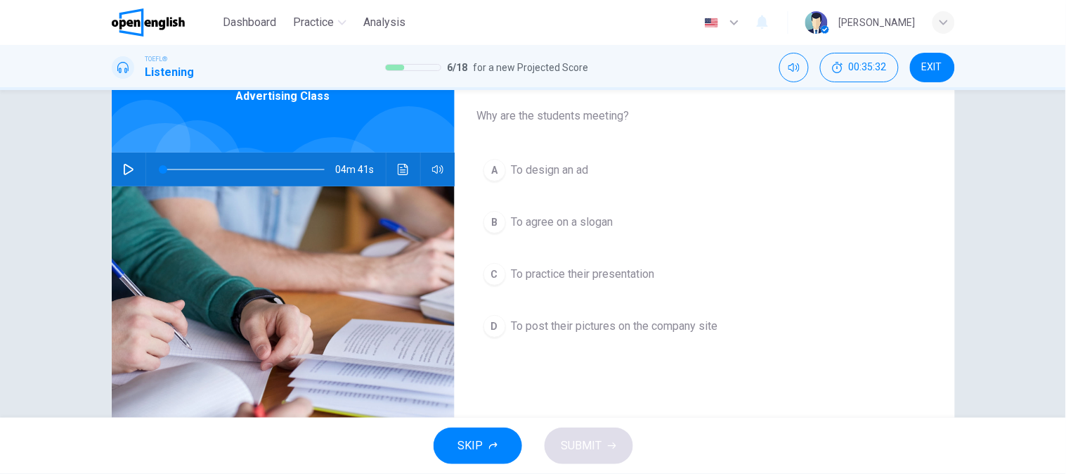
click at [584, 271] on span "To practice their presentation" at bounding box center [583, 274] width 143 height 17
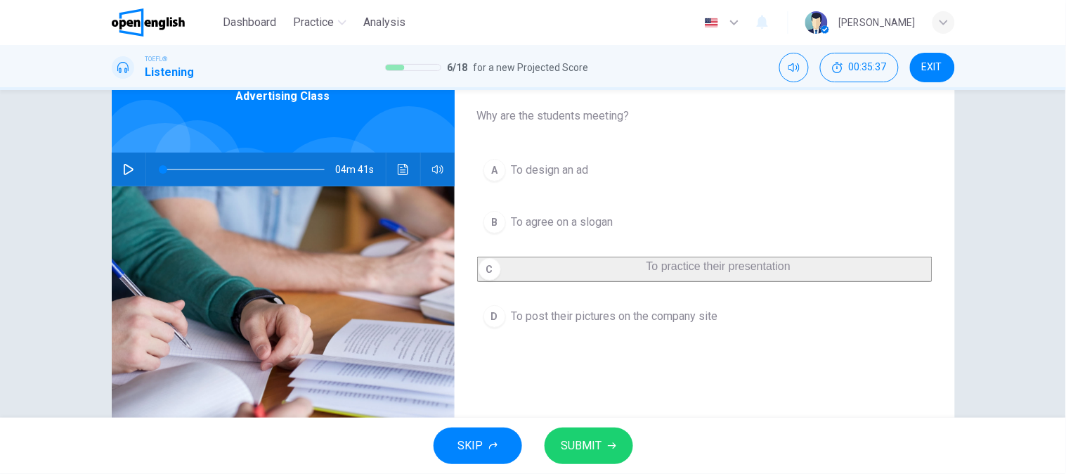
click at [575, 180] on button "A To design an ad" at bounding box center [704, 169] width 455 height 35
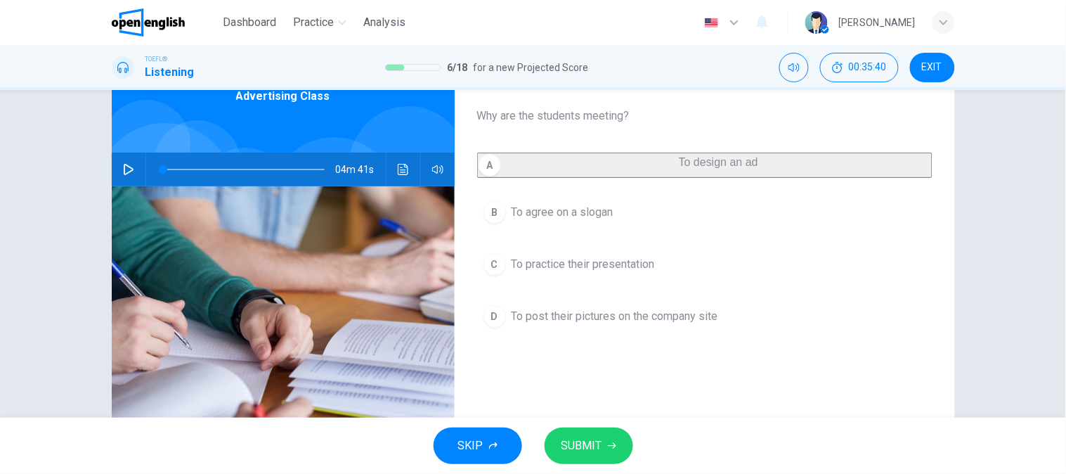
click at [579, 450] on span "SUBMIT" at bounding box center [581, 446] width 41 height 20
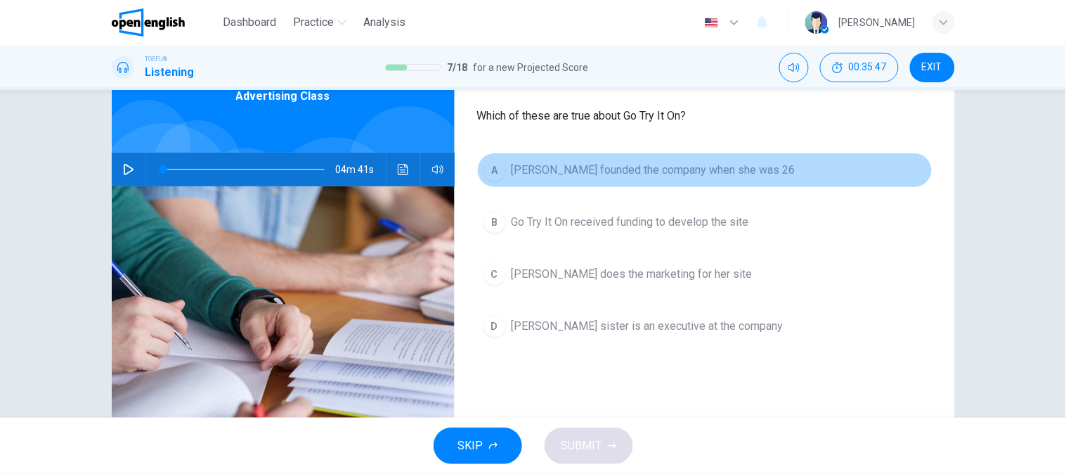
click at [736, 162] on span "[PERSON_NAME] founded the company when she was 26" at bounding box center [654, 170] width 284 height 17
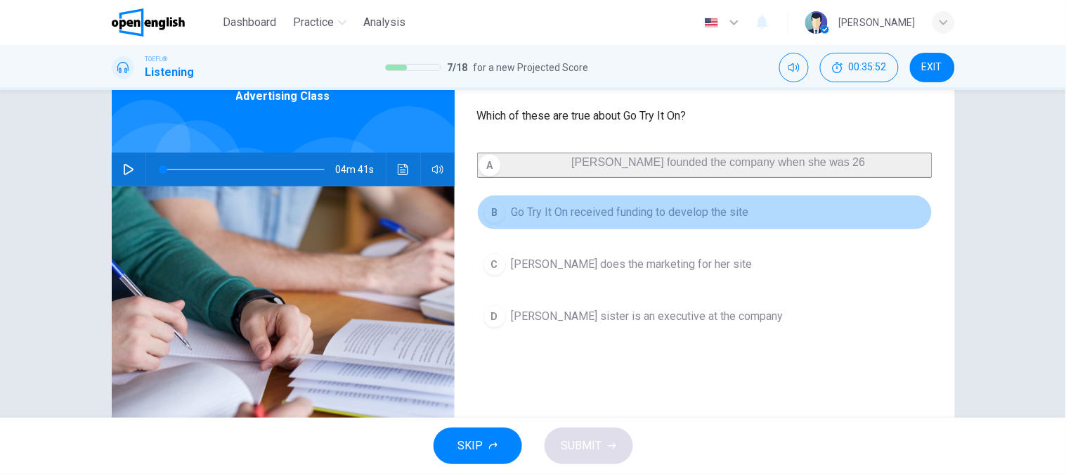
click at [631, 230] on button "B Go Try It On received funding to develop the site" at bounding box center [704, 212] width 455 height 35
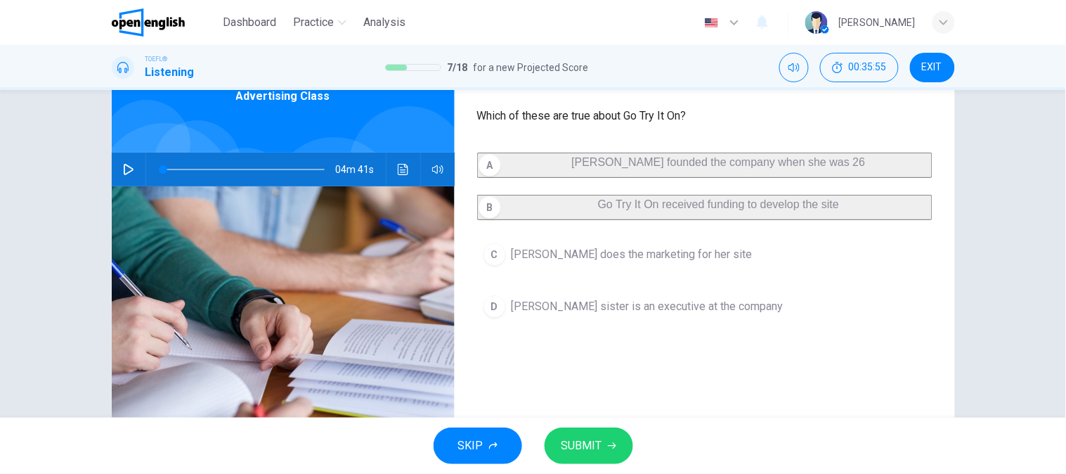
click at [705, 263] on span "[PERSON_NAME] does the marketing for her site" at bounding box center [632, 254] width 241 height 17
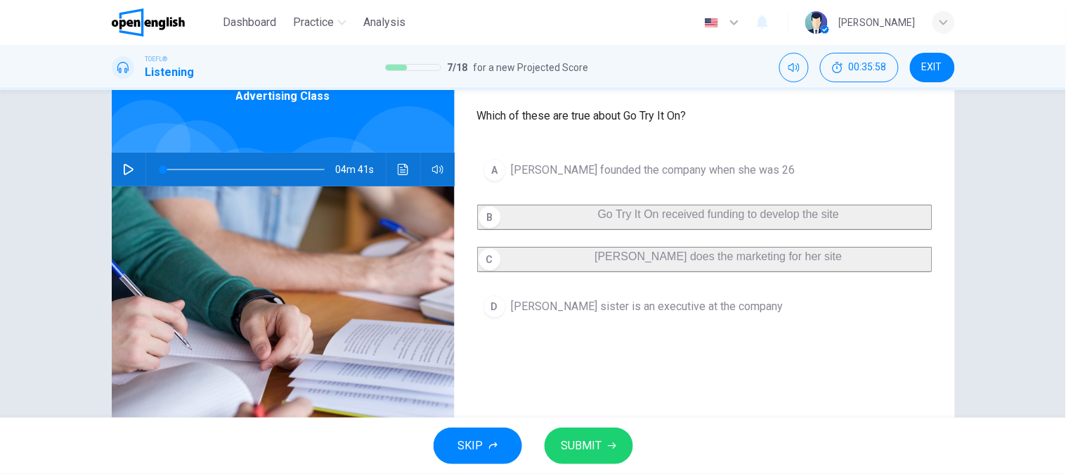
click at [720, 315] on span "[PERSON_NAME] sister is an executive at the company" at bounding box center [648, 306] width 272 height 17
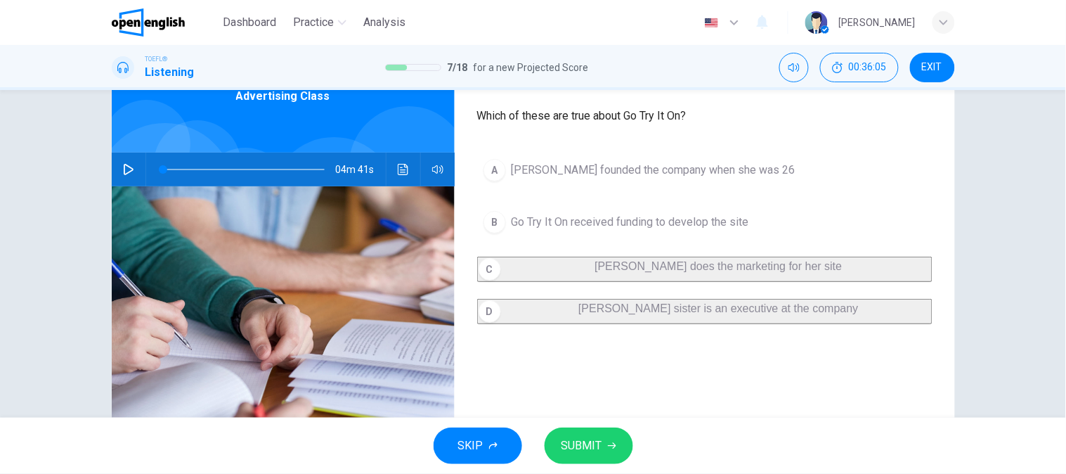
click at [705, 176] on span "[PERSON_NAME] founded the company when she was 26" at bounding box center [654, 170] width 284 height 17
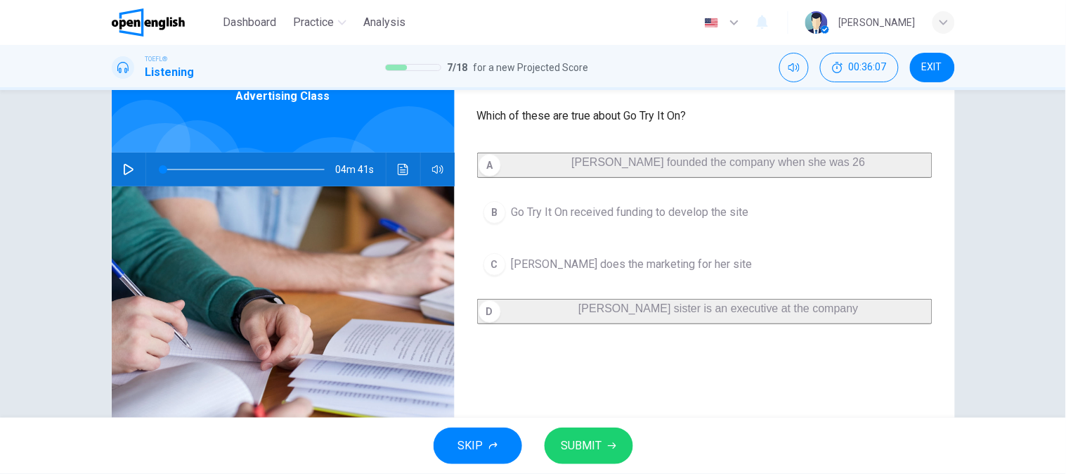
click at [592, 440] on span "SUBMIT" at bounding box center [581, 446] width 41 height 20
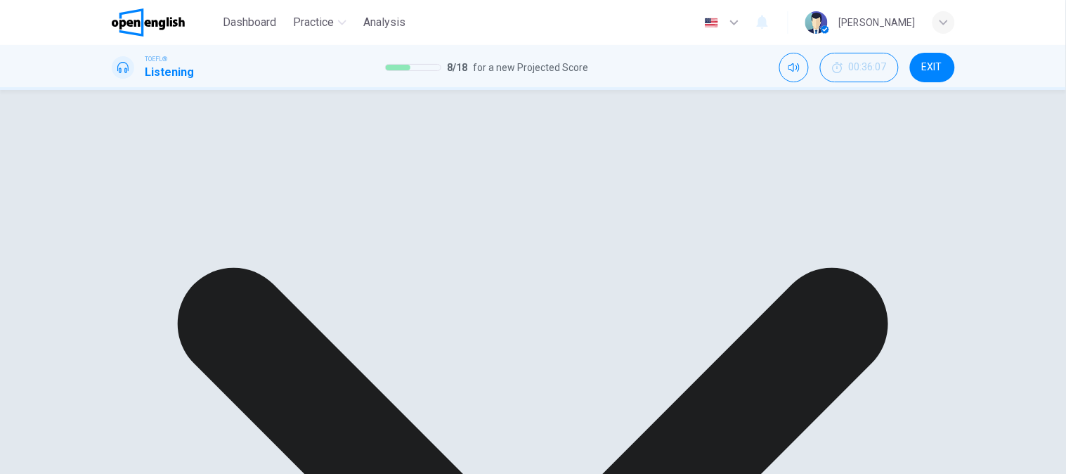
click at [691, 229] on div "A [PERSON_NAME] founded the company when she was 26 B Go Try It On received fun…" at bounding box center [704, 242] width 455 height 180
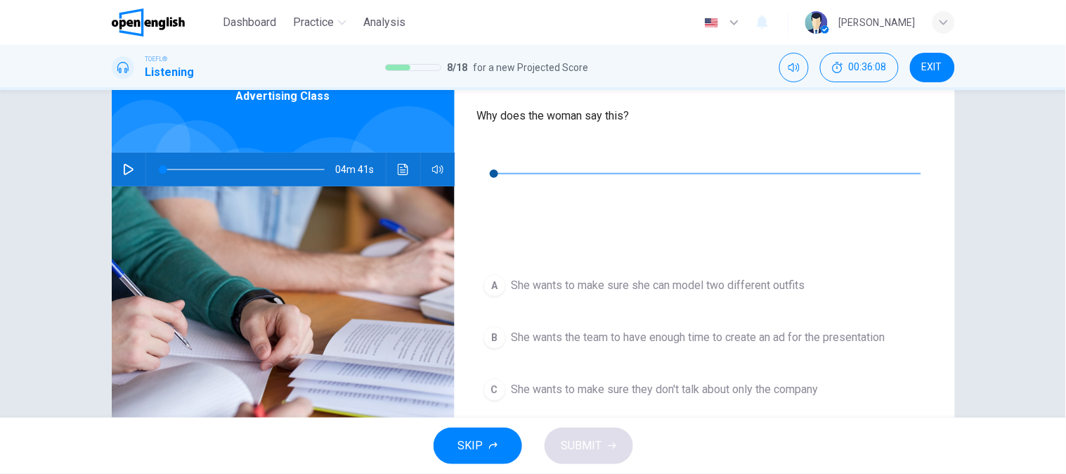
click at [486, 157] on icon "button" at bounding box center [488, 152] width 11 height 11
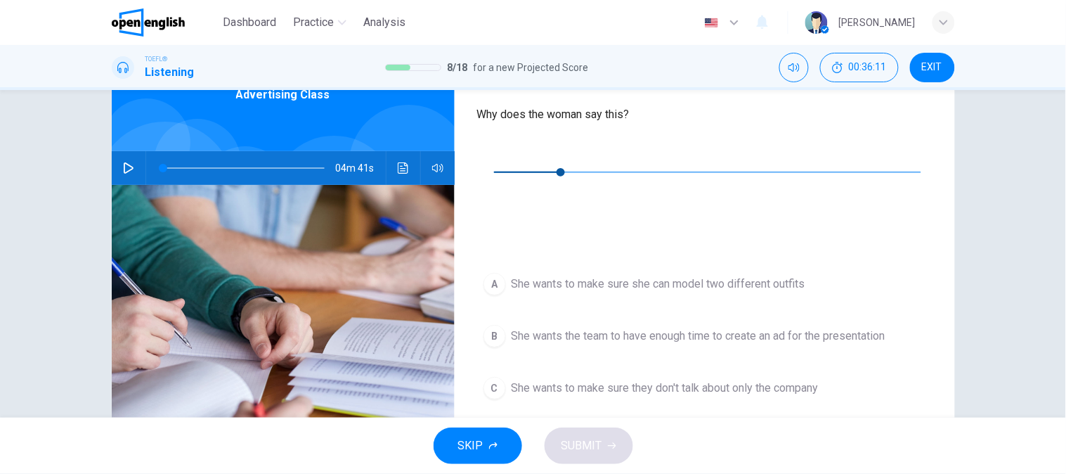
scroll to position [156, 0]
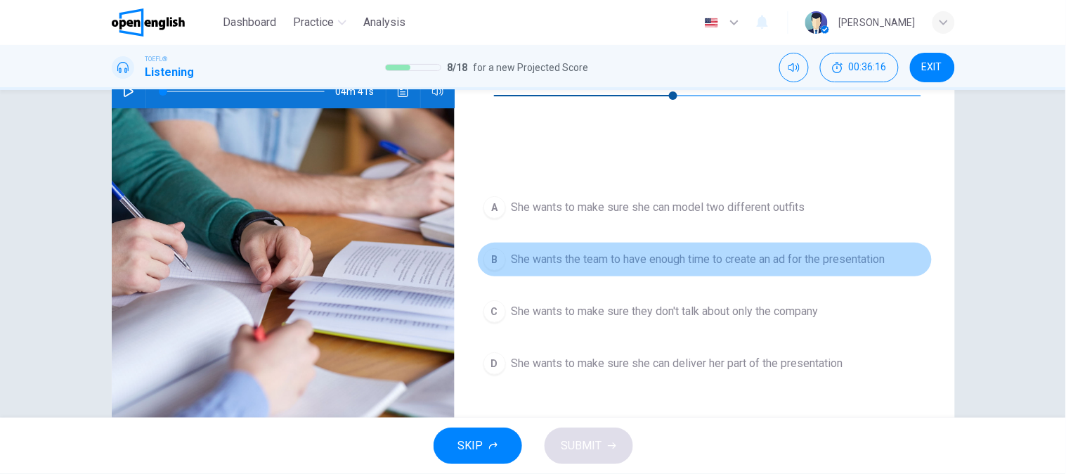
click at [513, 251] on span "She wants the team to have enough time to create an ad for the presentation" at bounding box center [699, 259] width 374 height 17
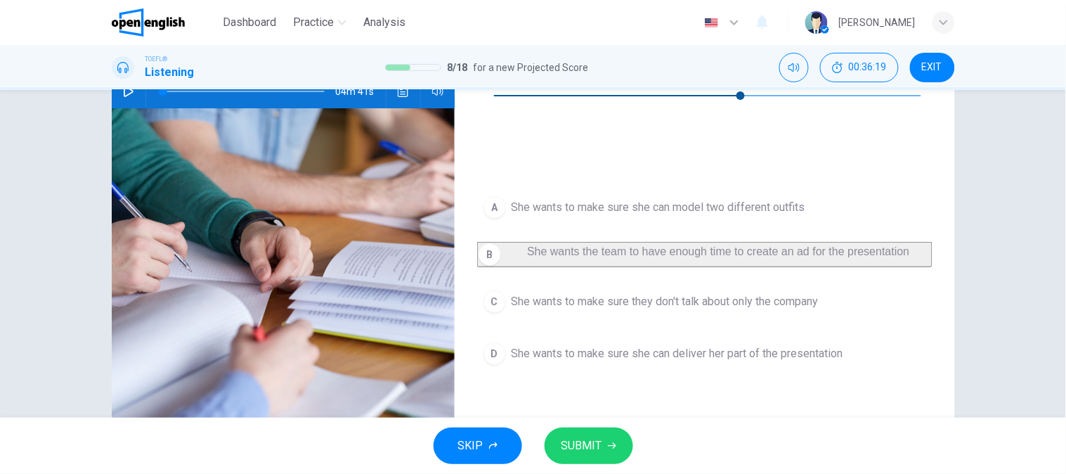
click at [515, 284] on button "C She wants to make sure they don't talk about only the company" at bounding box center [704, 301] width 455 height 35
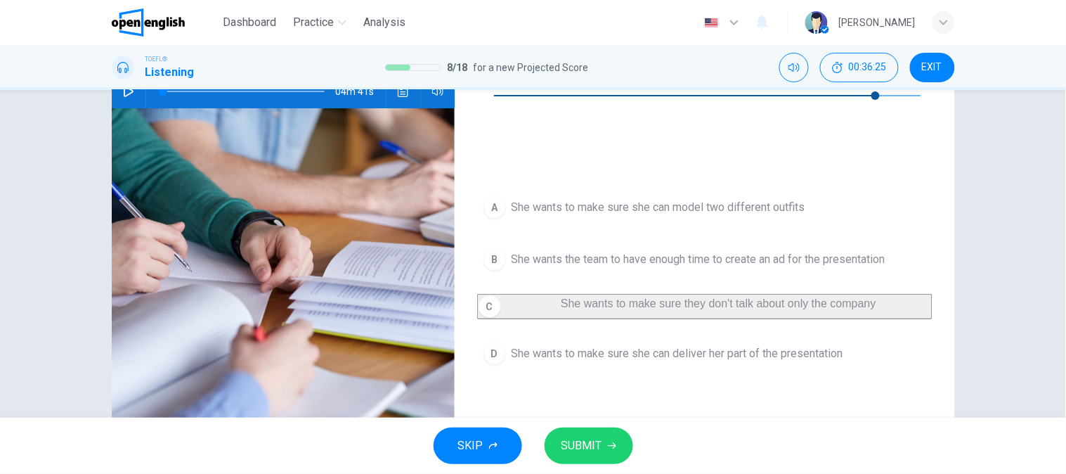
scroll to position [78, 0]
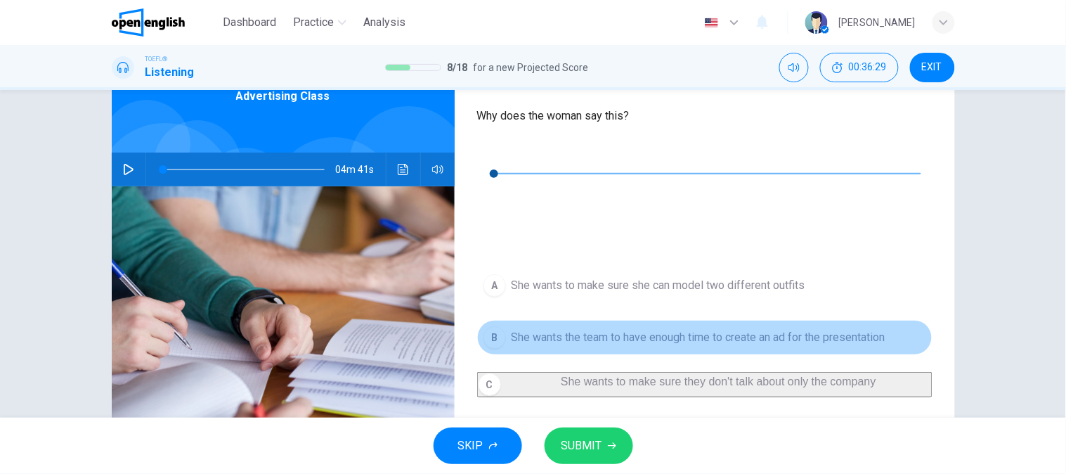
click at [515, 329] on span "She wants the team to have enough time to create an ad for the presentation" at bounding box center [699, 337] width 374 height 17
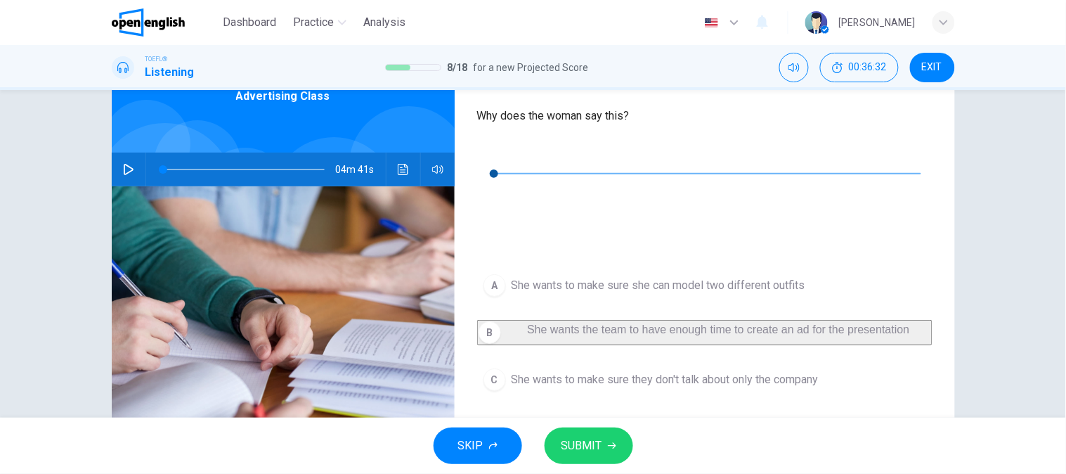
click at [543, 277] on span "She wants to make sure she can model two different outfits" at bounding box center [659, 285] width 294 height 17
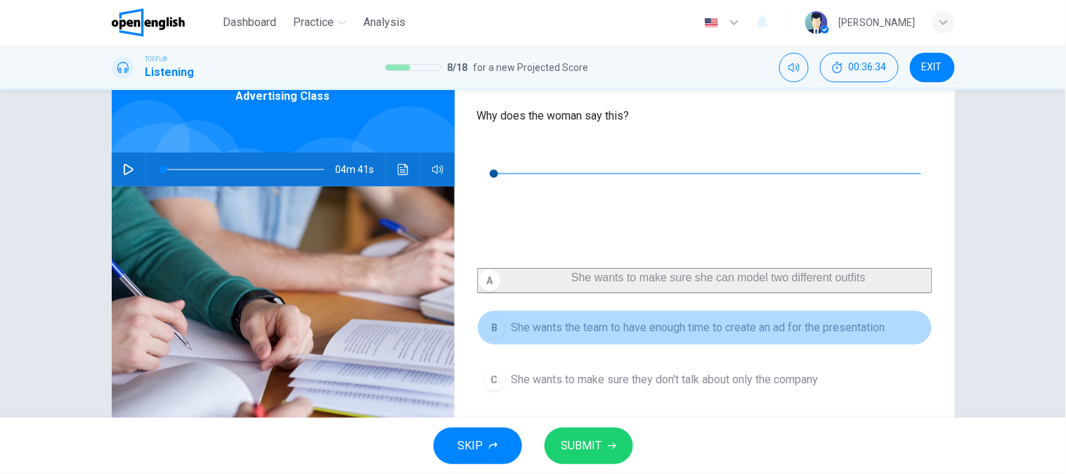
click at [540, 310] on button "B She wants the team to have enough time to create an ad for the presentation" at bounding box center [704, 327] width 455 height 35
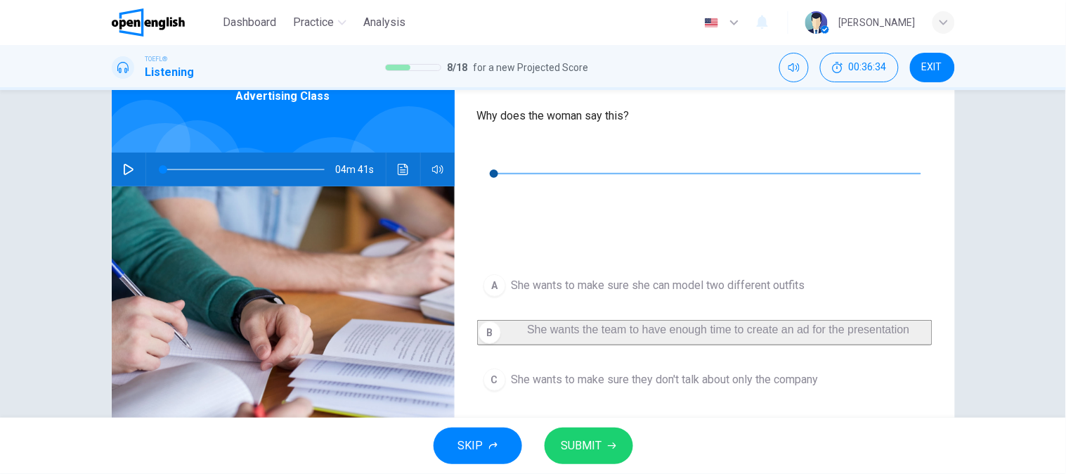
click at [486, 160] on button "button" at bounding box center [488, 152] width 22 height 22
click at [577, 443] on span "SUBMIT" at bounding box center [581, 446] width 41 height 20
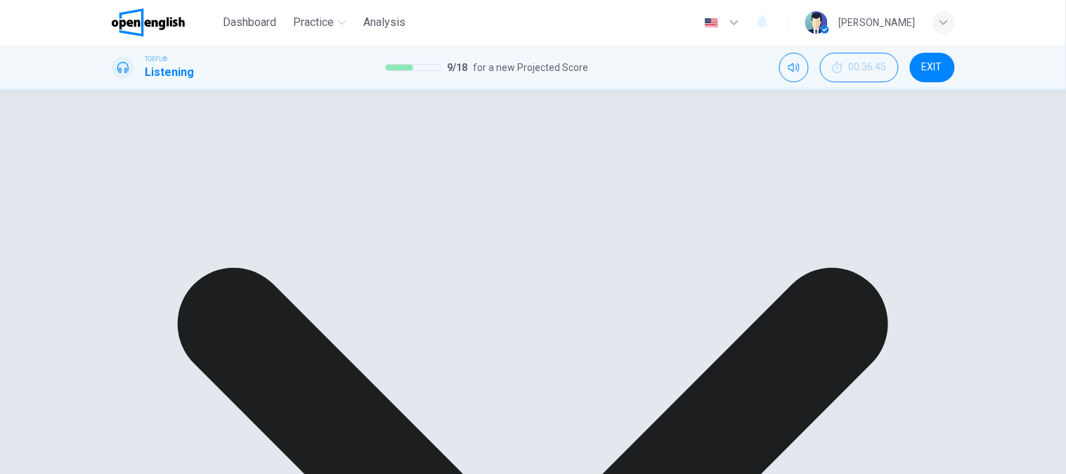
type input "**"
click at [698, 332] on div "A She wants to make sure she can model two different outfits B She wants the te…" at bounding box center [704, 358] width 455 height 180
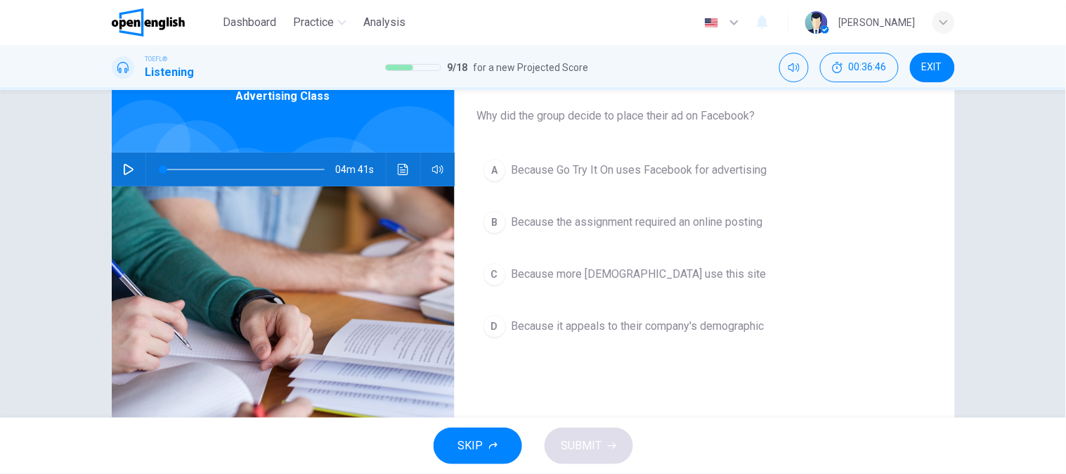
click at [576, 117] on span "Why did the group decide to place their ad on Facebook?" at bounding box center [704, 116] width 455 height 17
click at [554, 178] on button "A Because Go Try It On uses Facebook for advertising" at bounding box center [704, 169] width 455 height 35
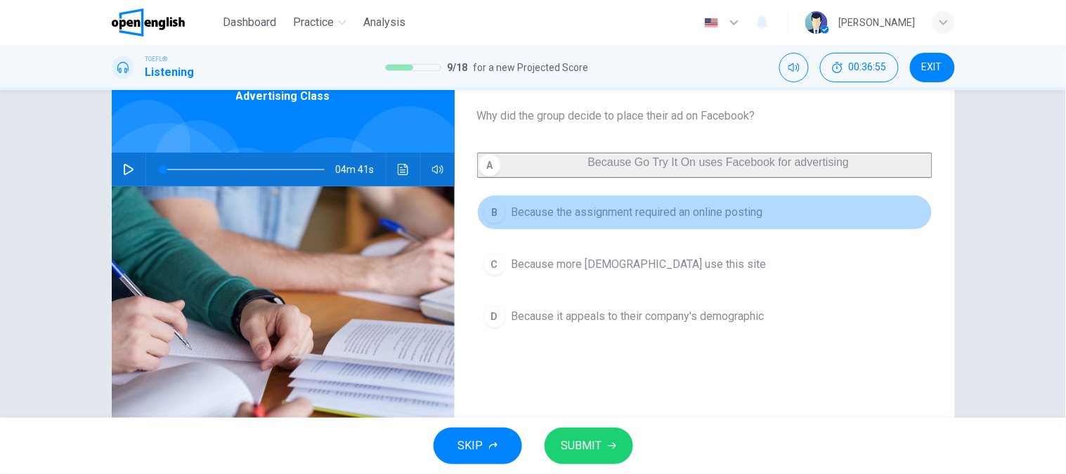
click at [537, 230] on button "B Because the assignment required an online posting" at bounding box center [704, 212] width 455 height 35
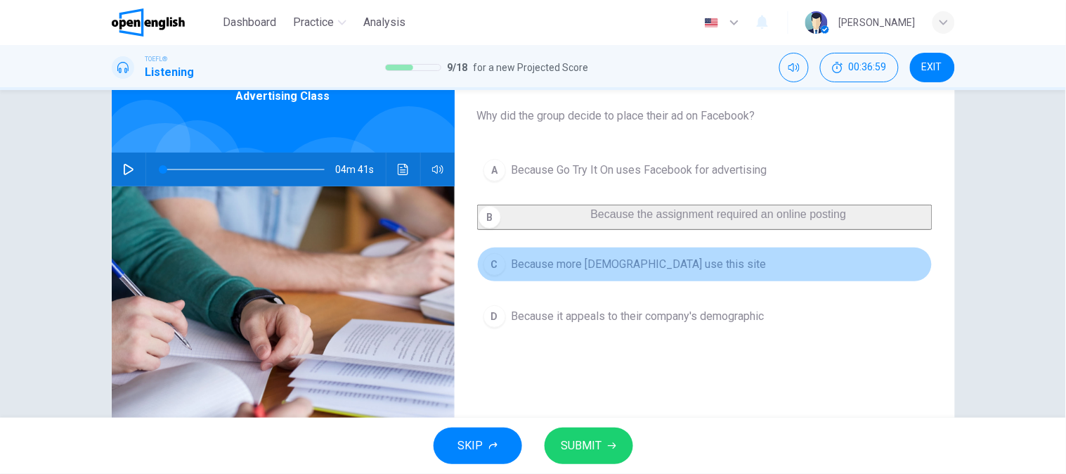
click at [528, 272] on span "Because more [DEMOGRAPHIC_DATA] use this site" at bounding box center [639, 264] width 255 height 17
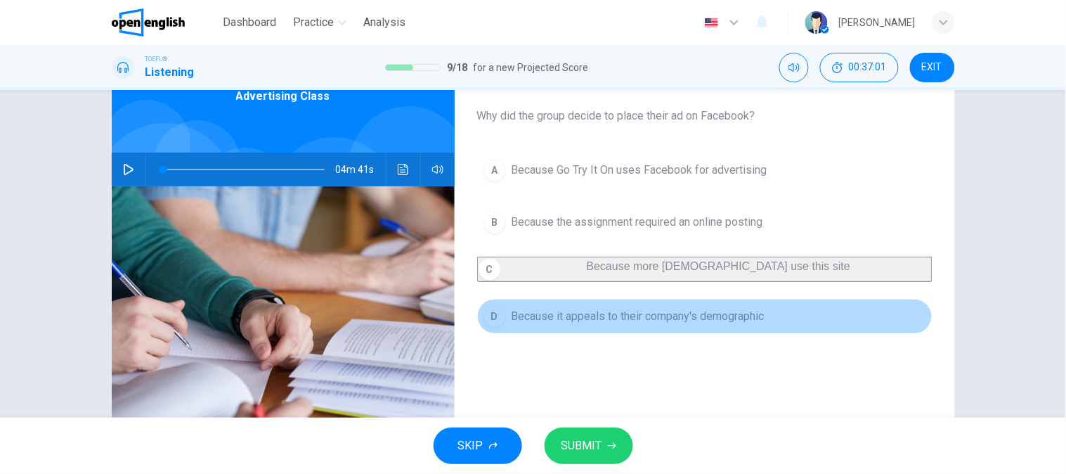
click at [651, 325] on span "Because it appeals to their company's demographic" at bounding box center [638, 316] width 253 height 17
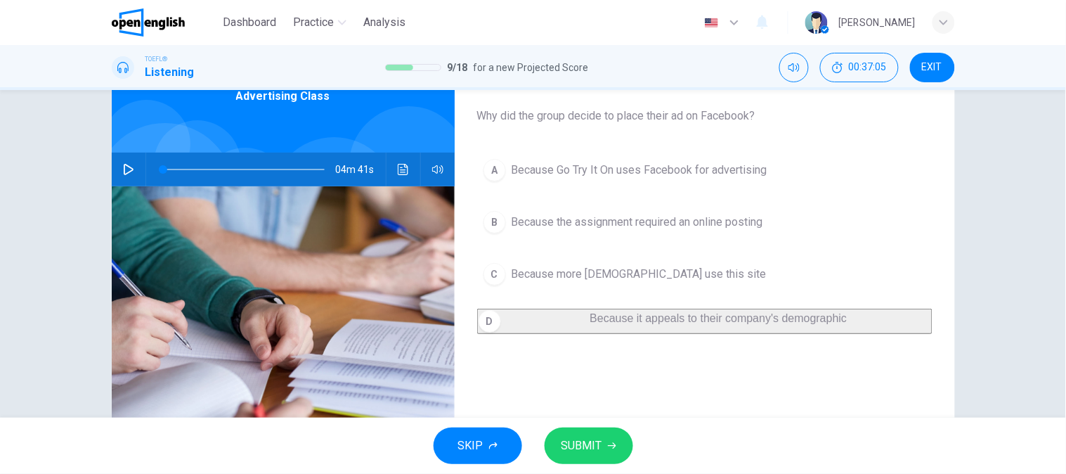
click at [597, 443] on span "SUBMIT" at bounding box center [581, 446] width 41 height 20
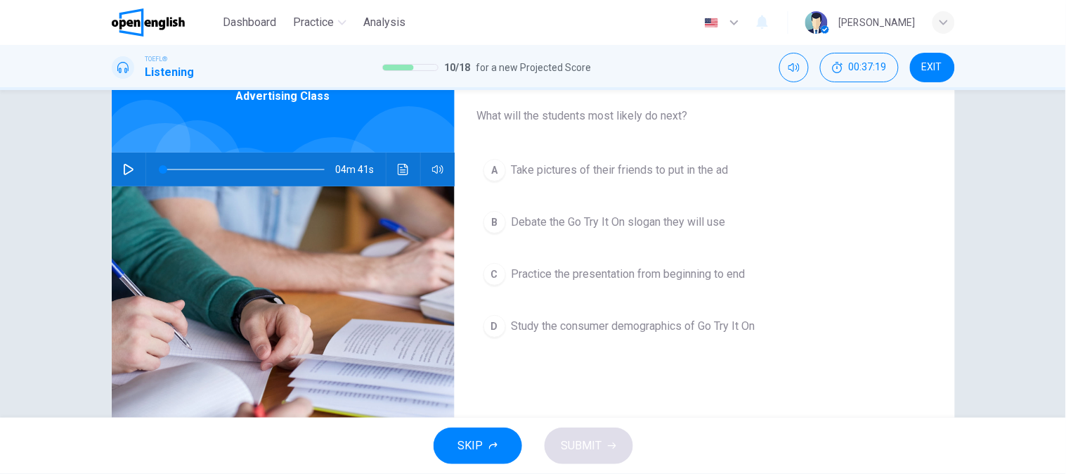
click at [600, 181] on button "A Take pictures of their friends to put in the ad" at bounding box center [704, 169] width 455 height 35
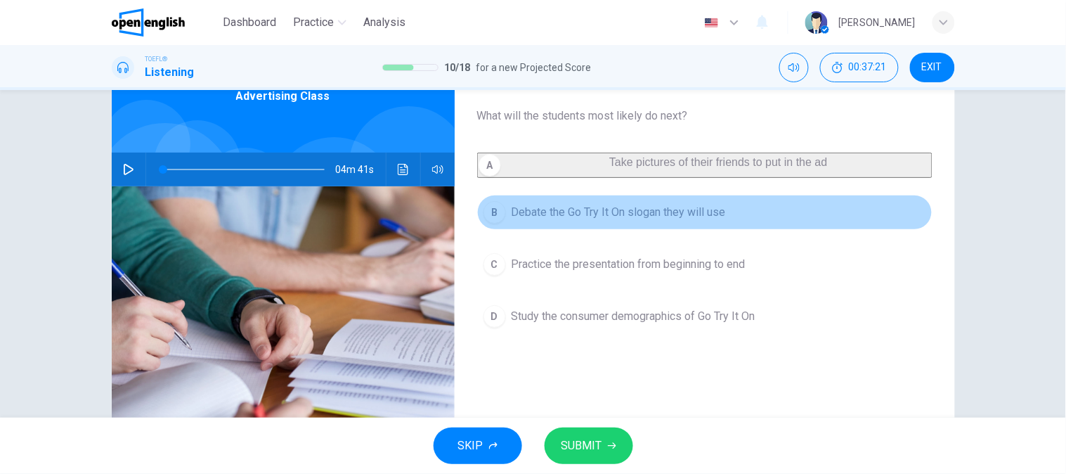
click at [596, 221] on span "Debate the Go Try It On slogan they will use" at bounding box center [619, 212] width 214 height 17
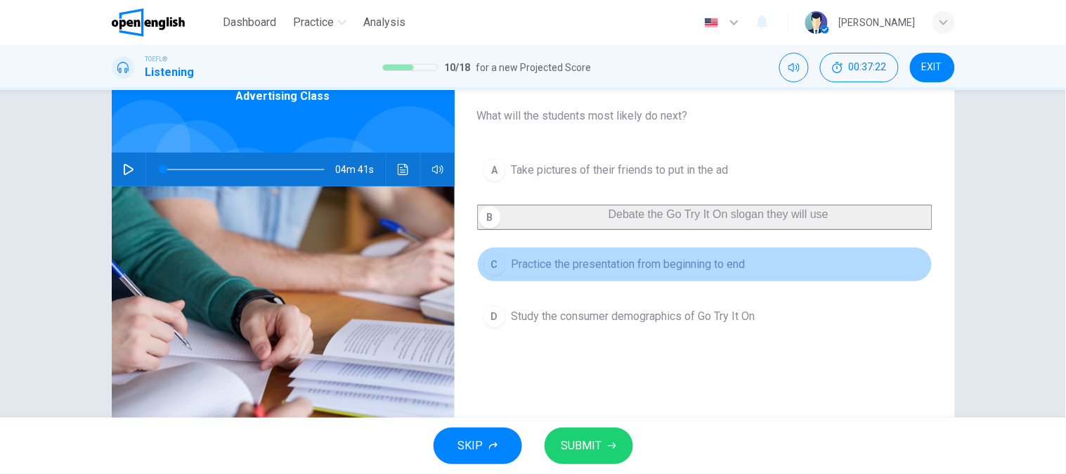
click at [623, 282] on button "C Practice the presentation from beginning to end" at bounding box center [704, 264] width 455 height 35
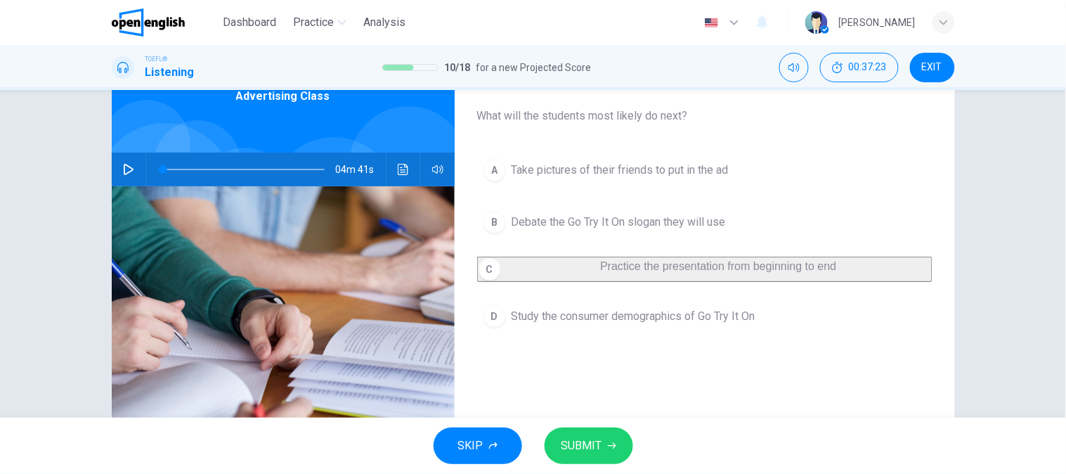
click at [623, 325] on span "Study the consumer demographics of Go Try It On" at bounding box center [634, 316] width 244 height 17
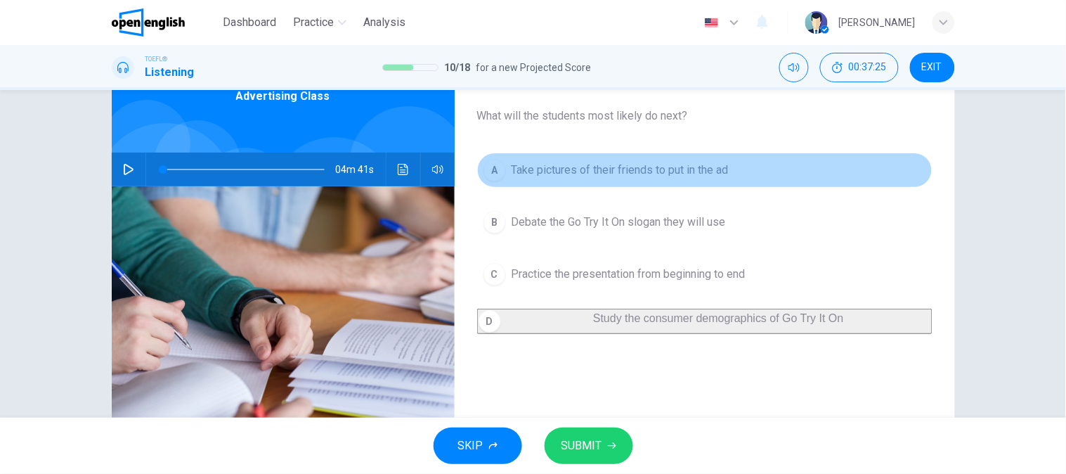
click at [652, 169] on span "Take pictures of their friends to put in the ad" at bounding box center [620, 170] width 217 height 17
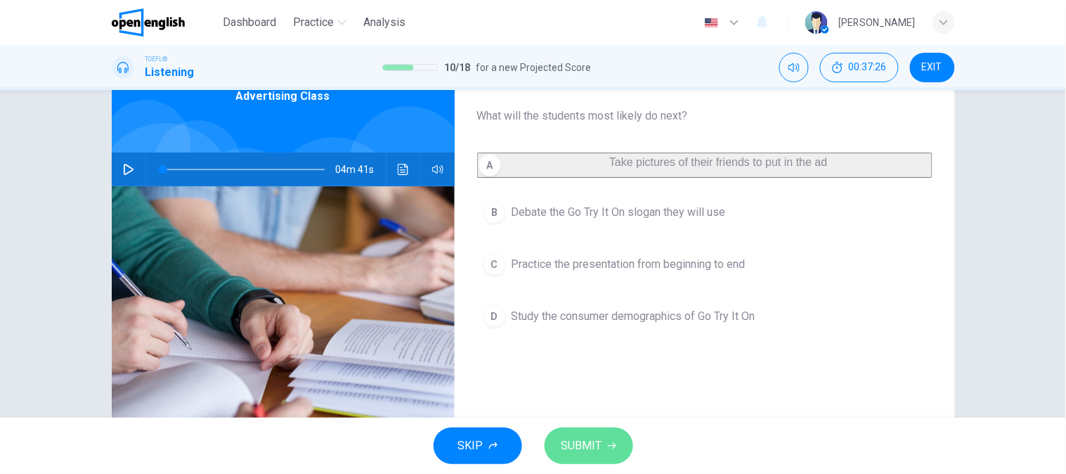
click at [583, 441] on span "SUBMIT" at bounding box center [581, 446] width 41 height 20
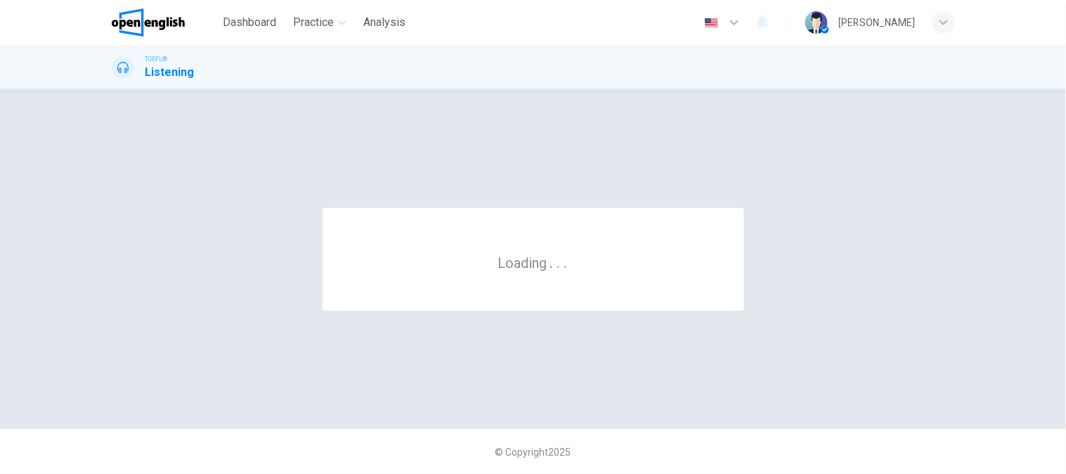
scroll to position [0, 0]
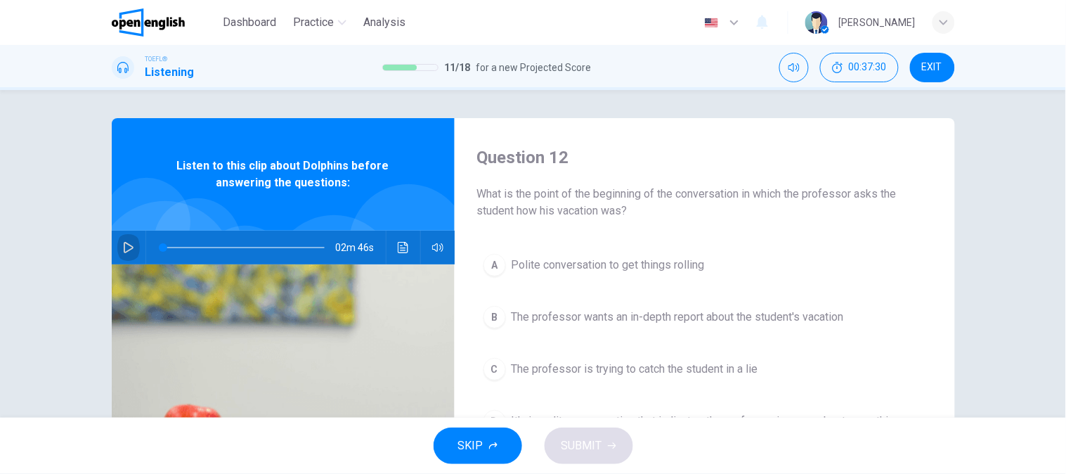
click at [127, 247] on icon "button" at bounding box center [128, 247] width 11 height 11
type input "*"
click at [401, 248] on icon "Click to see the audio transcription" at bounding box center [403, 247] width 11 height 11
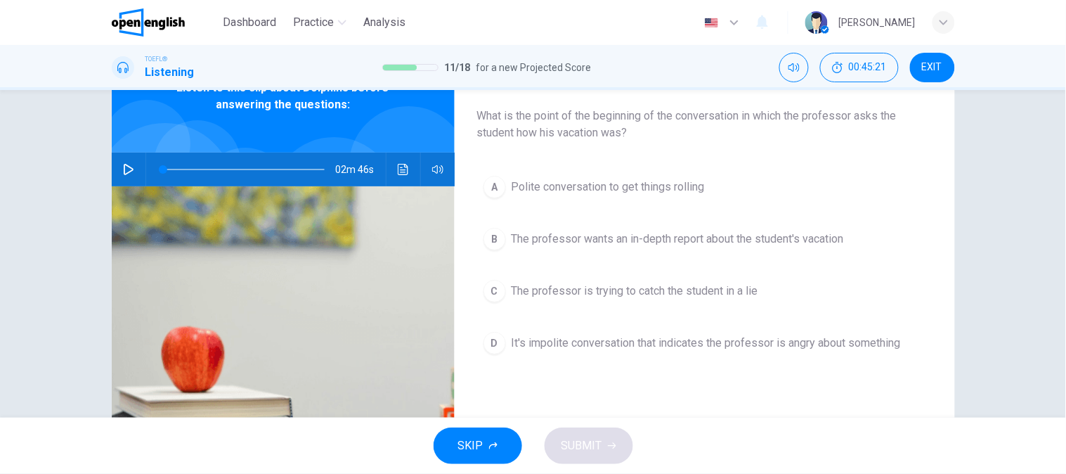
click at [540, 191] on span "Polite conversation to get things rolling" at bounding box center [608, 186] width 193 height 17
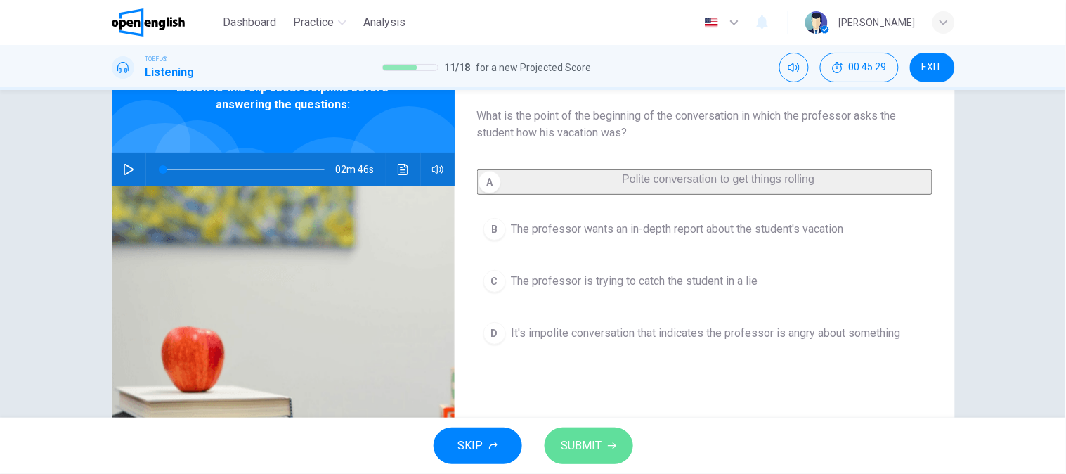
click at [594, 431] on button "SUBMIT" at bounding box center [589, 445] width 89 height 37
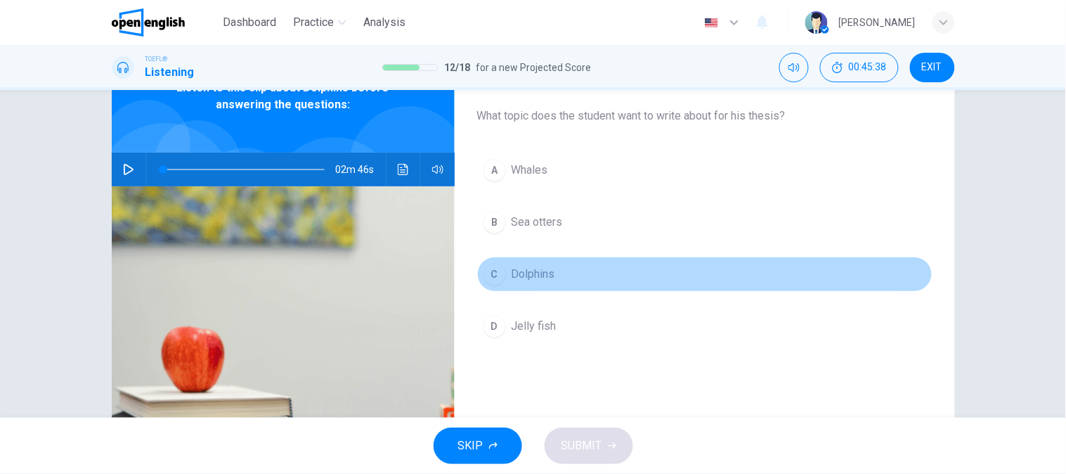
click at [524, 276] on span "Dolphins" at bounding box center [534, 274] width 44 height 17
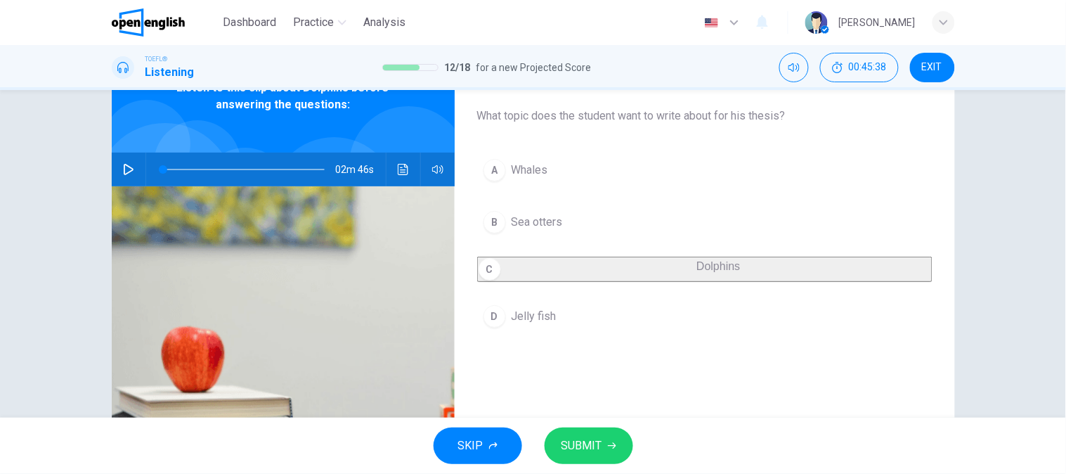
click at [554, 438] on button "SUBMIT" at bounding box center [589, 445] width 89 height 37
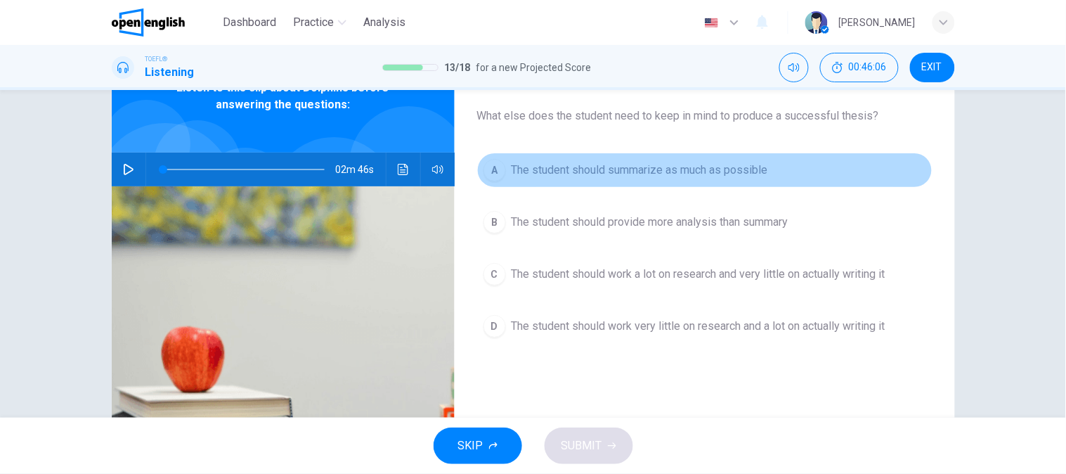
click at [545, 181] on button "A The student should summarize as much as possible" at bounding box center [704, 169] width 455 height 35
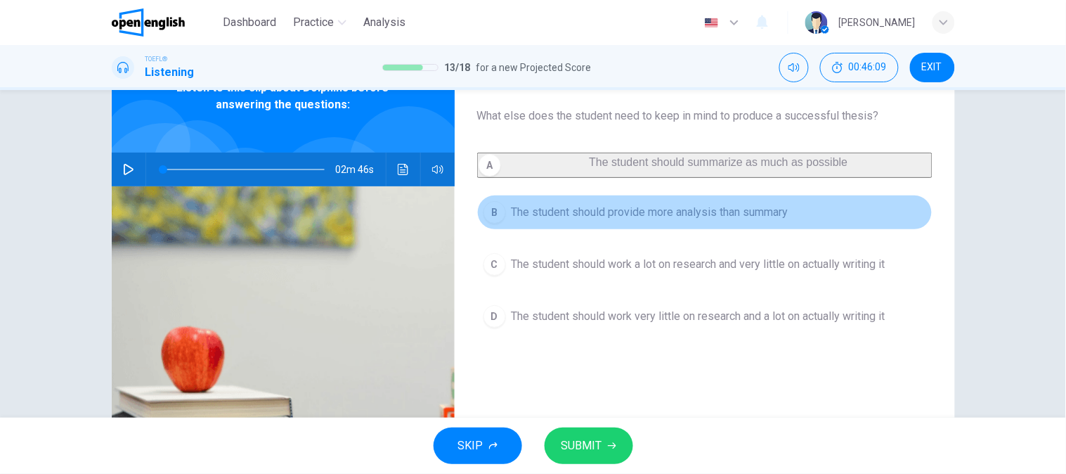
click at [547, 230] on button "B The student should provide more analysis than summary" at bounding box center [704, 212] width 455 height 35
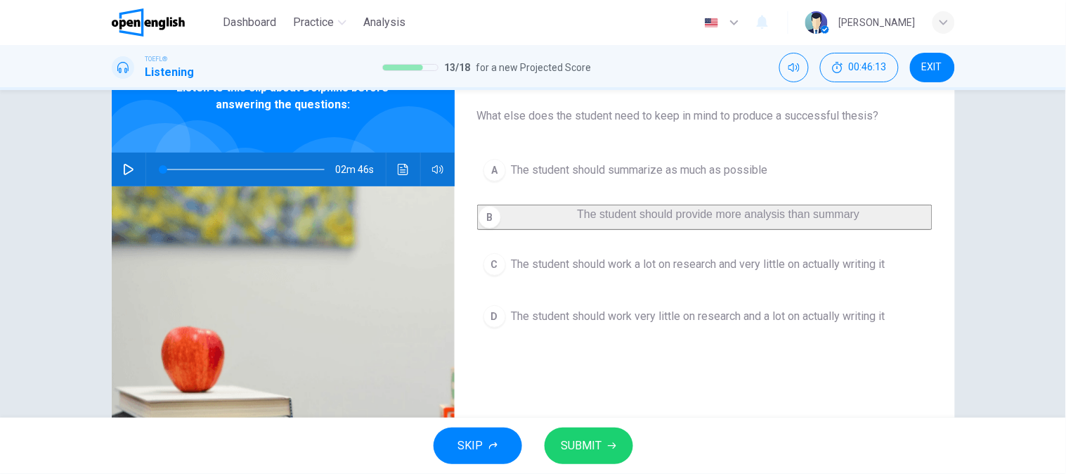
click at [651, 273] on span "The student should work a lot on research and very little on actually writing it" at bounding box center [699, 264] width 374 height 17
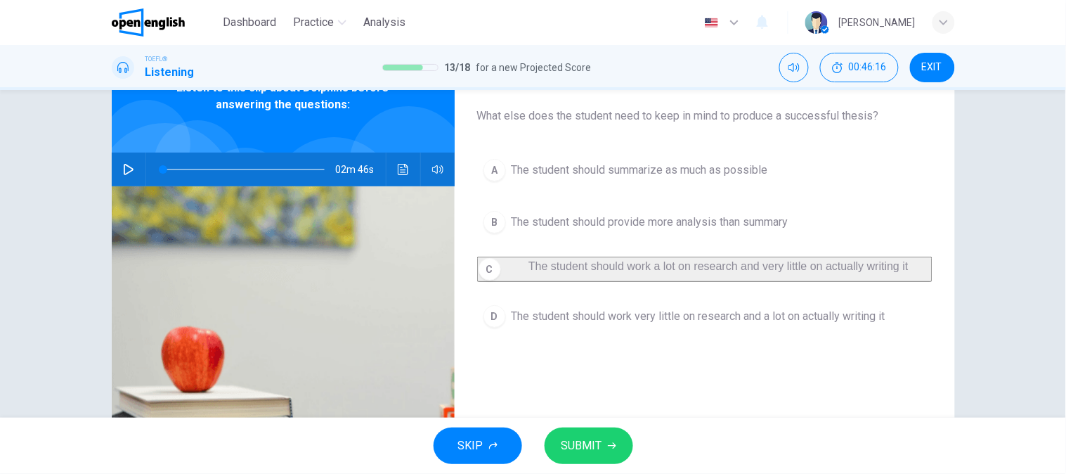
click at [651, 349] on div "A The student should summarize as much as possible B The student should provide…" at bounding box center [704, 256] width 455 height 209
click at [652, 334] on button "D The student should work very little on research and a lot on actually writing…" at bounding box center [704, 316] width 455 height 35
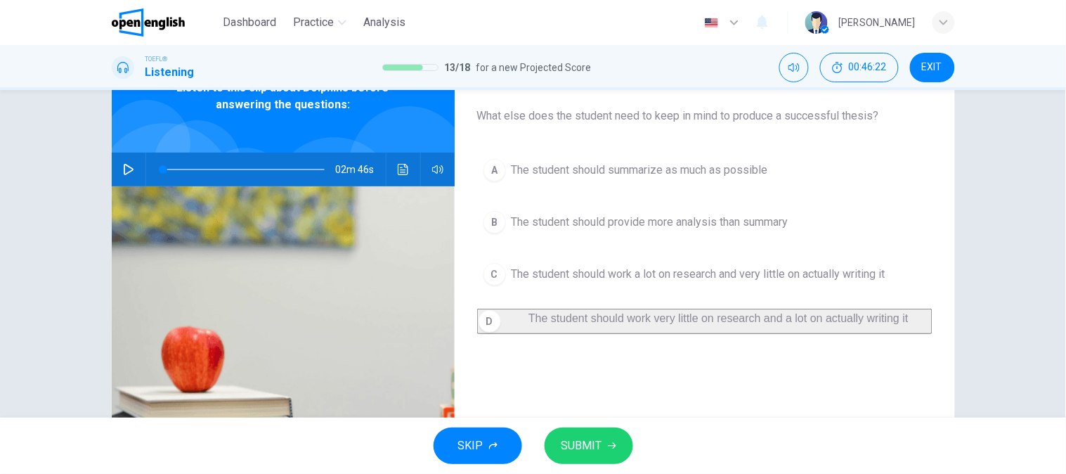
click at [601, 434] on button "SUBMIT" at bounding box center [589, 445] width 89 height 37
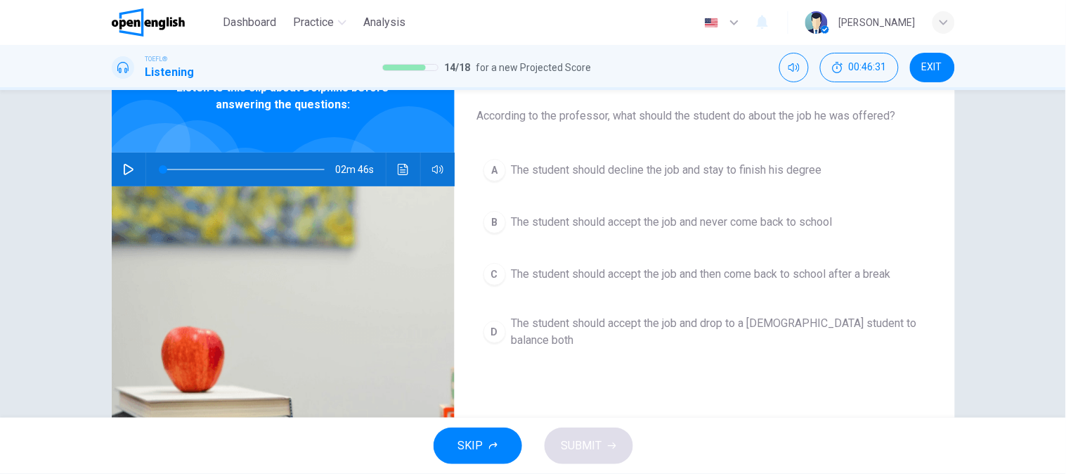
click at [649, 181] on button "A The student should decline the job and stay to finish his degree" at bounding box center [704, 169] width 455 height 35
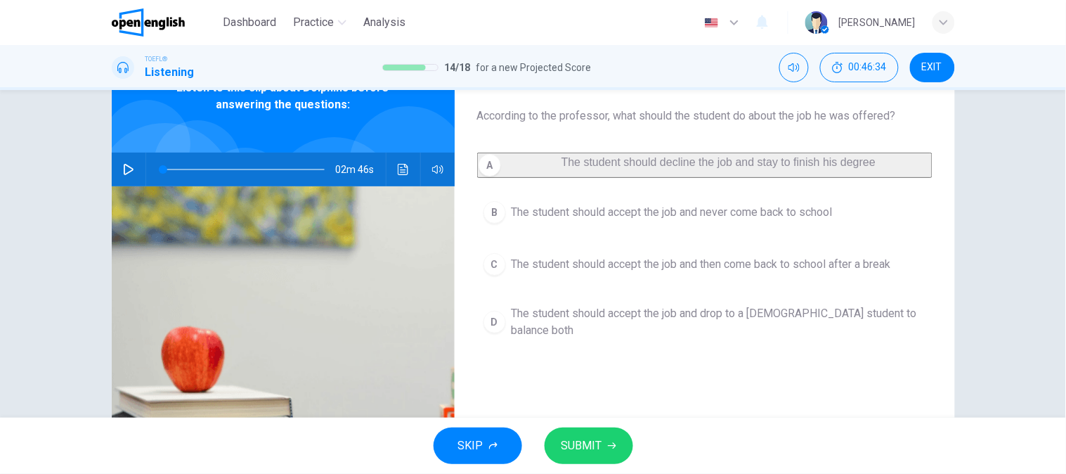
click at [613, 230] on button "B The student should accept the job and never come back to school" at bounding box center [704, 212] width 455 height 35
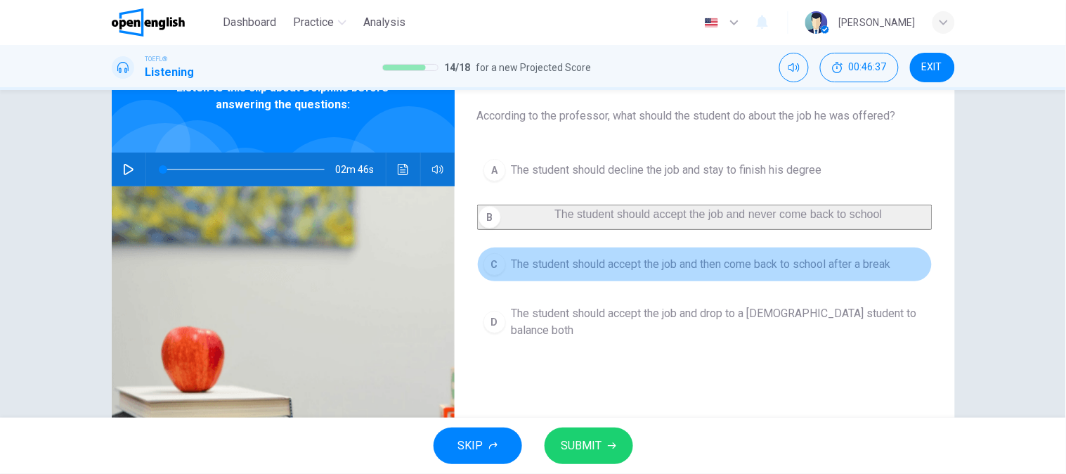
click at [613, 282] on button "C The student should accept the job and then come back to school after a break" at bounding box center [704, 264] width 455 height 35
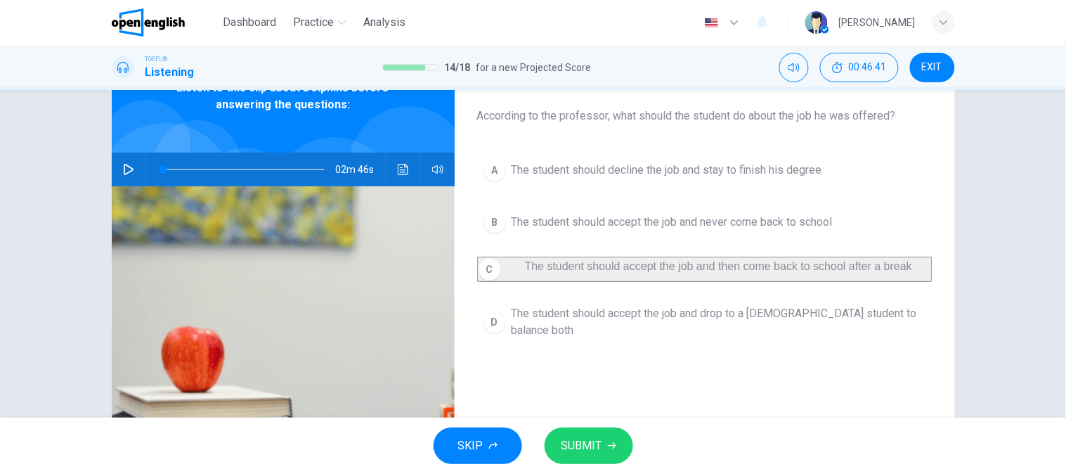
click at [582, 340] on button "D The student should accept the job and drop to a [DEMOGRAPHIC_DATA] student to…" at bounding box center [704, 322] width 455 height 46
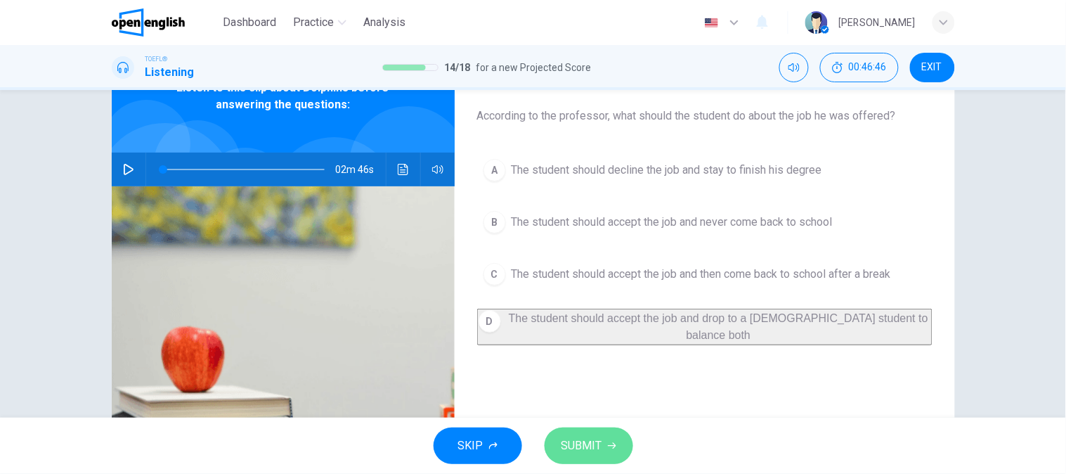
click at [562, 436] on span "SUBMIT" at bounding box center [581, 446] width 41 height 20
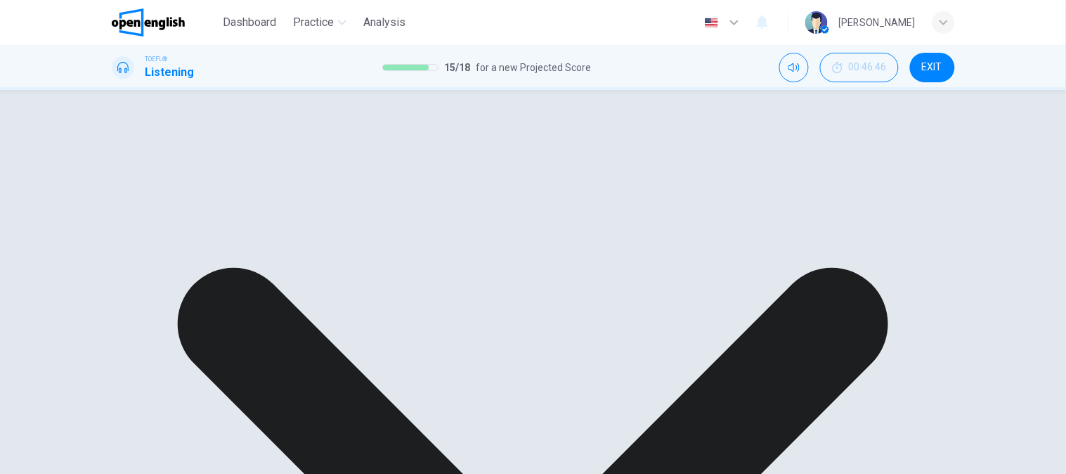
click at [717, 155] on div "A The student should decline the job and stay to finish his degree B The studen…" at bounding box center [704, 247] width 455 height 191
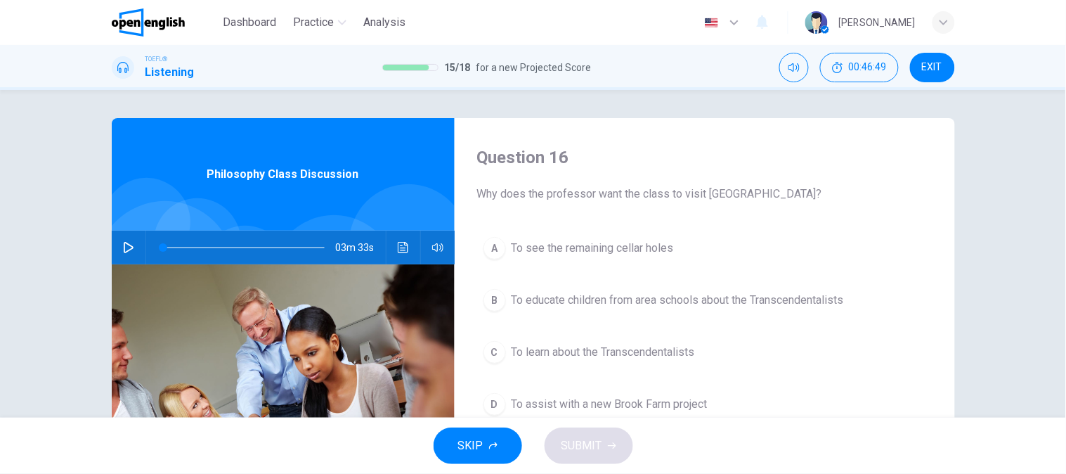
click at [117, 251] on button "button" at bounding box center [128, 247] width 22 height 34
click at [405, 254] on button "Click to see the audio transcription" at bounding box center [403, 247] width 22 height 34
type input "*"
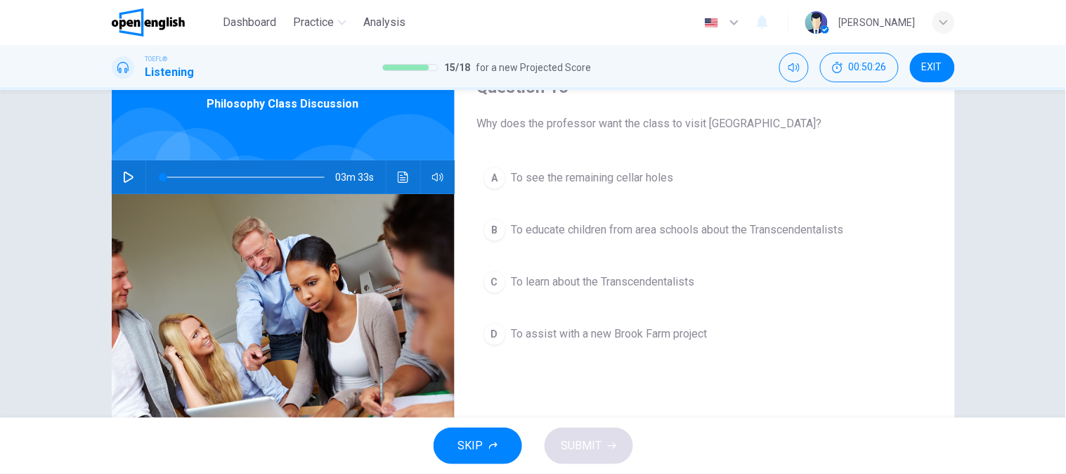
scroll to position [78, 0]
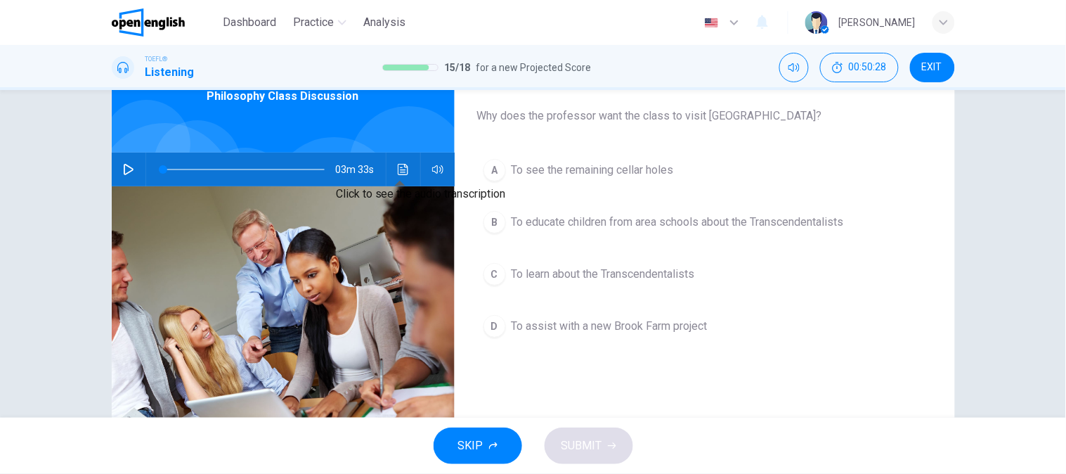
click at [404, 179] on button "Click to see the audio transcription" at bounding box center [403, 169] width 22 height 34
click at [578, 223] on span "To educate children from area schools about the Transcendentalists" at bounding box center [678, 222] width 332 height 17
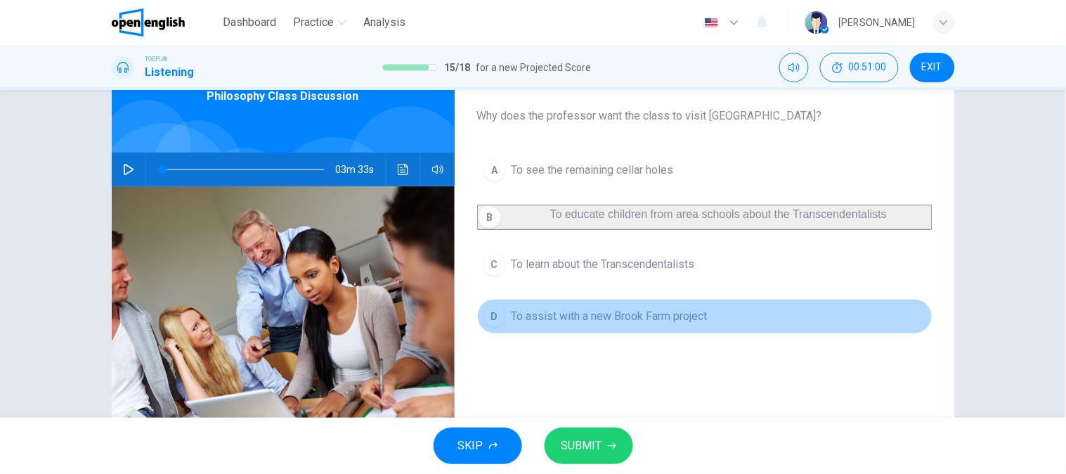
click at [580, 321] on span "To assist with a new Brook Farm project" at bounding box center [610, 316] width 196 height 17
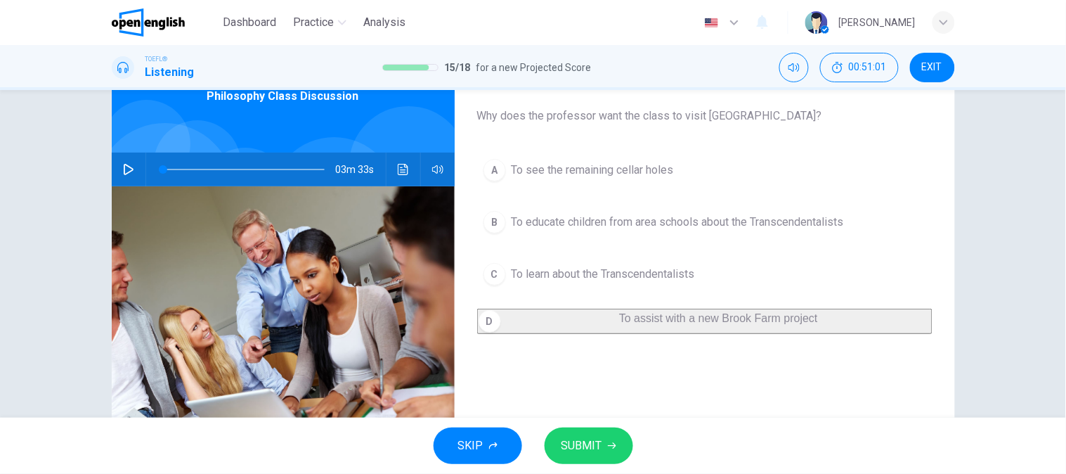
drag, startPoint x: 577, startPoint y: 439, endPoint x: 571, endPoint y: 403, distance: 37.1
click at [577, 438] on span "SUBMIT" at bounding box center [581, 446] width 41 height 20
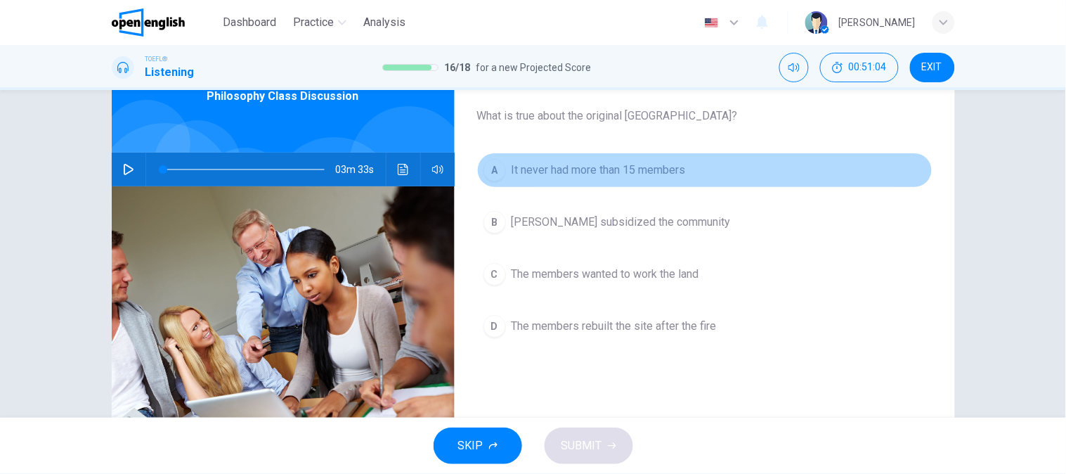
click at [665, 162] on span "It never had more than 15 members" at bounding box center [599, 170] width 174 height 17
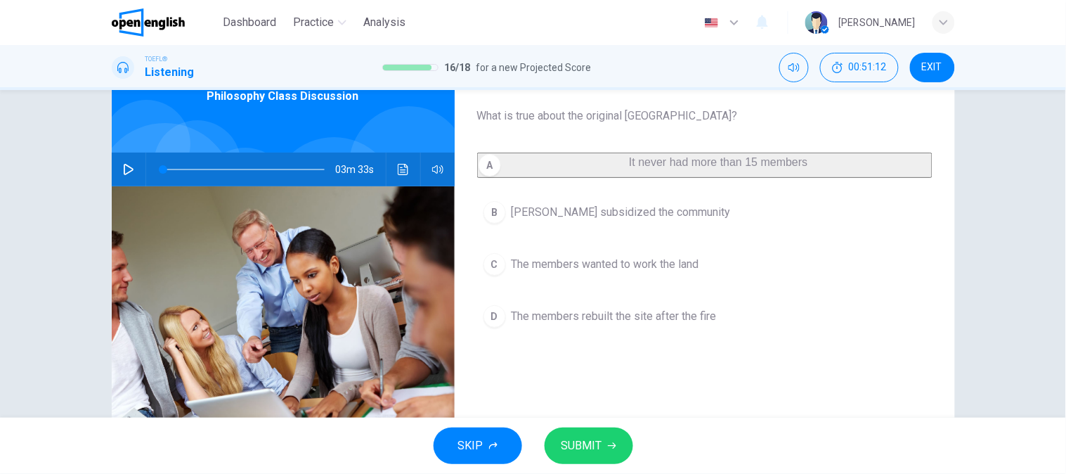
click at [609, 446] on icon "button" at bounding box center [612, 445] width 8 height 8
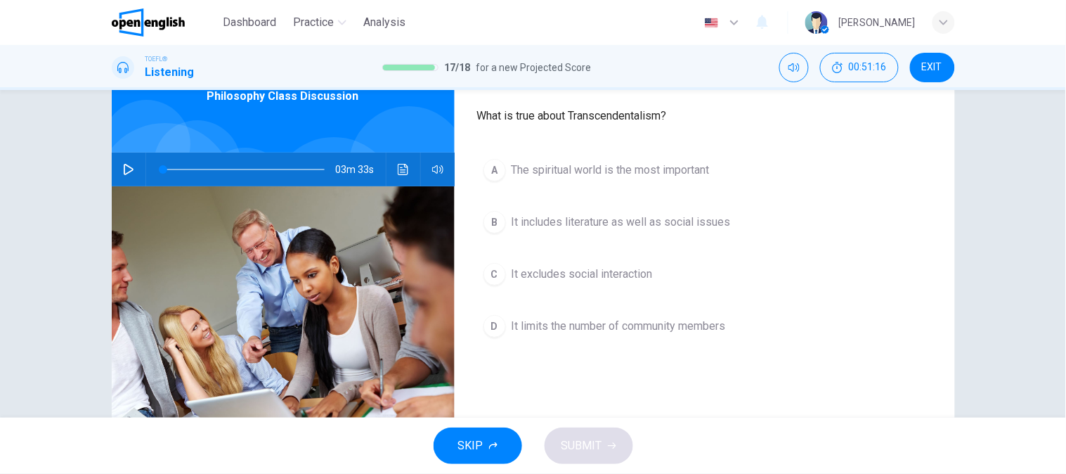
click at [589, 167] on span "The spiritual world is the most important" at bounding box center [611, 170] width 198 height 17
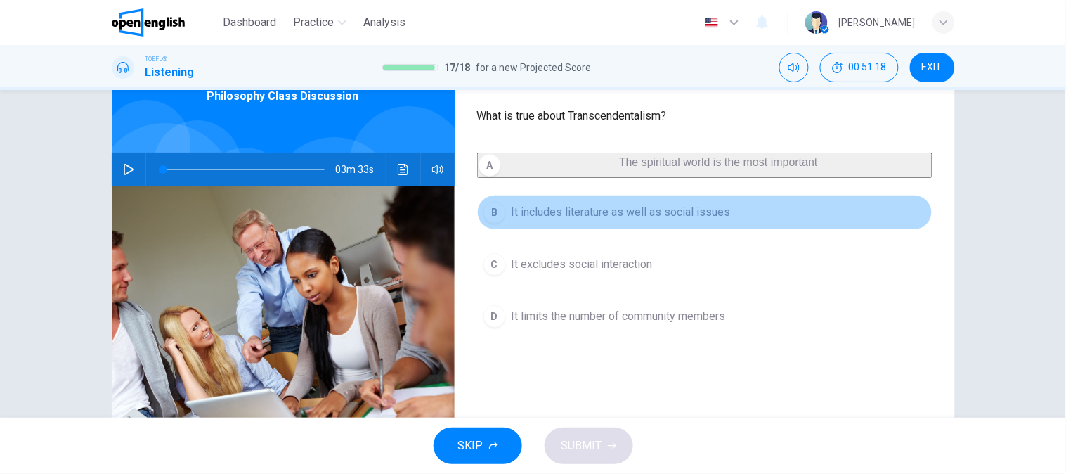
click at [597, 221] on span "It includes literature as well as social issues" at bounding box center [621, 212] width 219 height 17
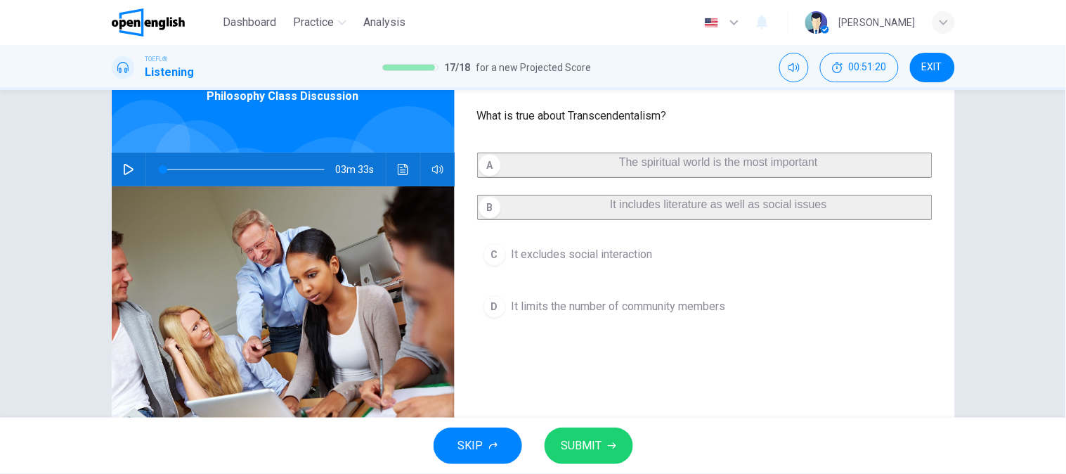
click at [583, 263] on span "It excludes social interaction" at bounding box center [582, 254] width 141 height 17
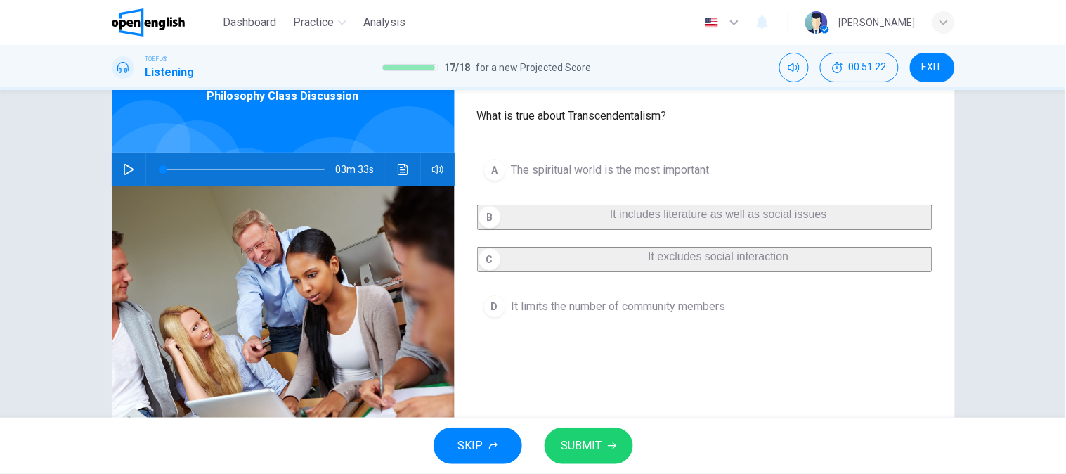
click at [591, 317] on button "D It limits the number of community members" at bounding box center [704, 306] width 455 height 35
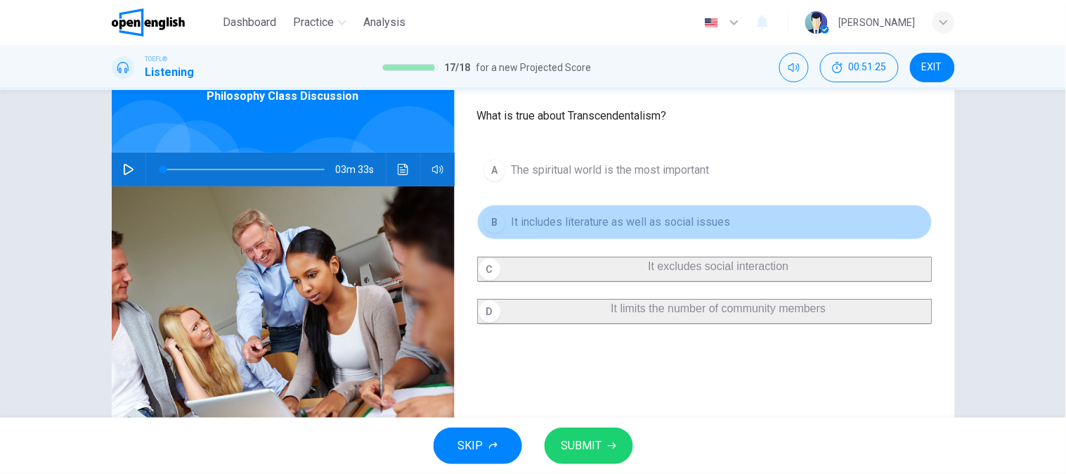
click at [656, 230] on span "It includes literature as well as social issues" at bounding box center [621, 222] width 219 height 17
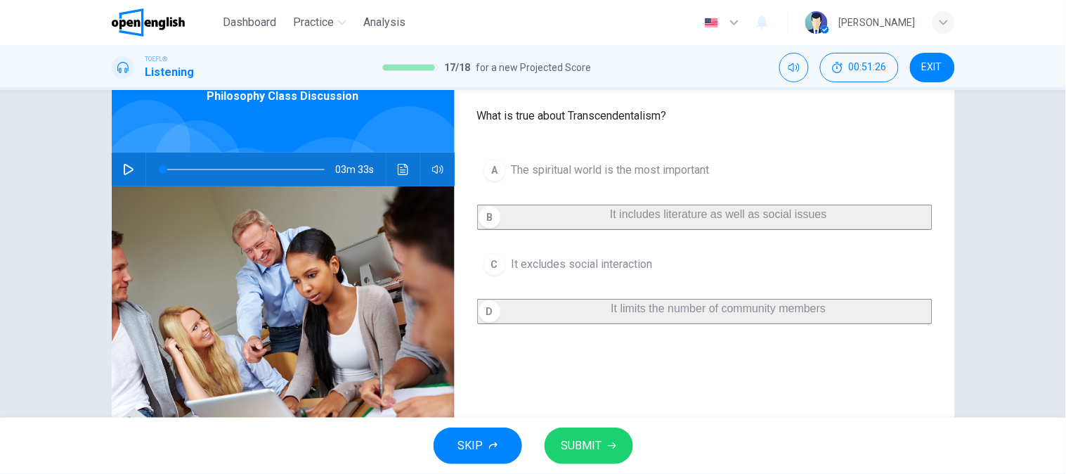
click at [580, 441] on span "SUBMIT" at bounding box center [581, 446] width 41 height 20
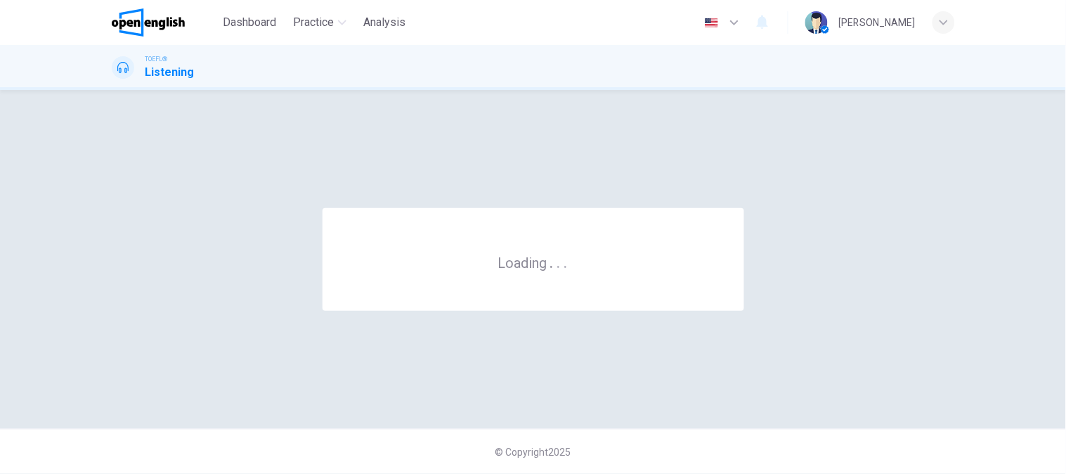
scroll to position [0, 0]
